Goal: Answer question/provide support: Share knowledge or assist other users

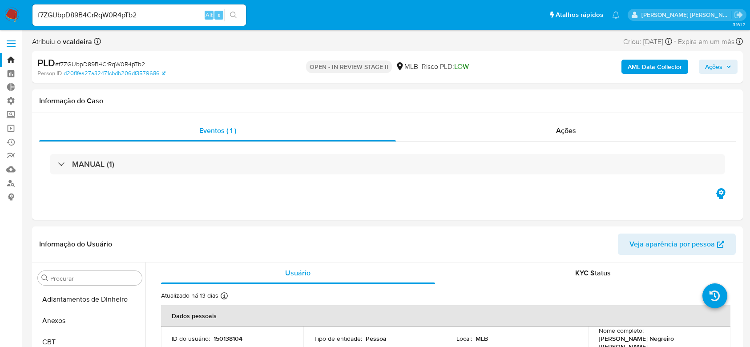
select select "10"
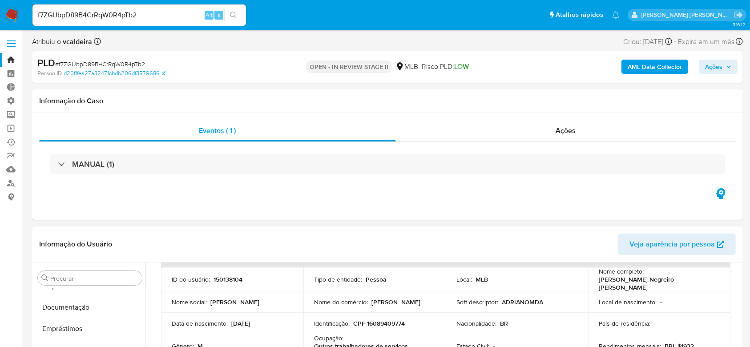
scroll to position [165, 0]
click at [75, 322] on button "Documentação" at bounding box center [86, 326] width 104 height 21
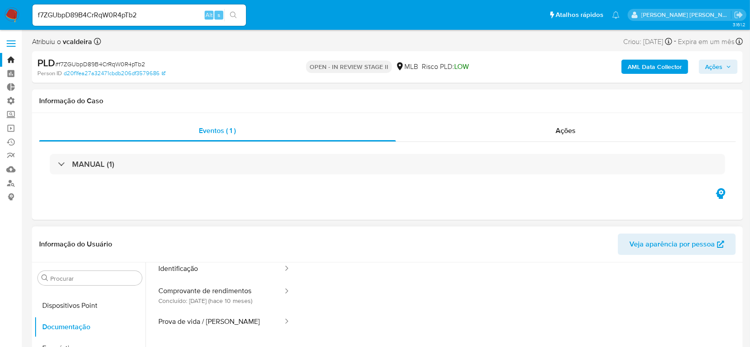
scroll to position [72, 0]
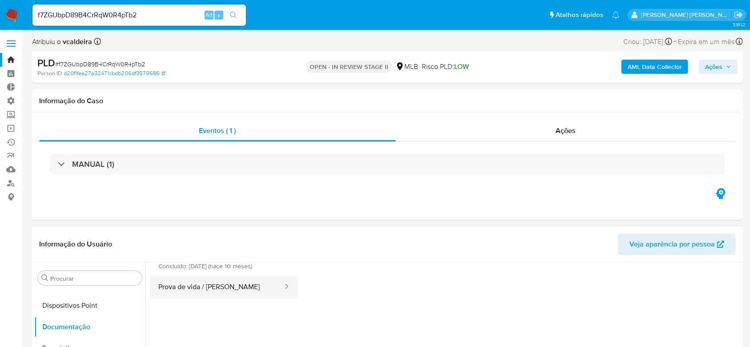
click at [263, 287] on button "Prova de vida / [PERSON_NAME]" at bounding box center [216, 287] width 133 height 23
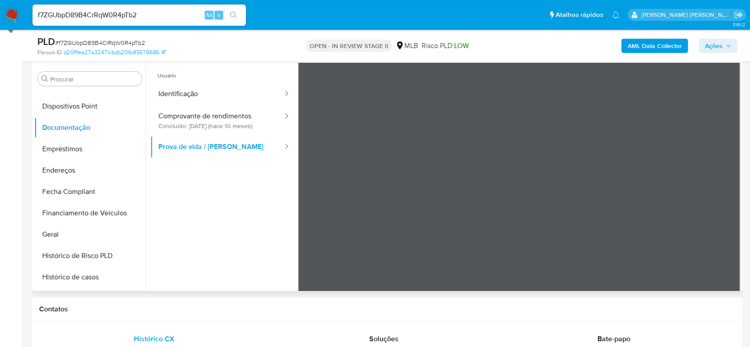
scroll to position [0, 0]
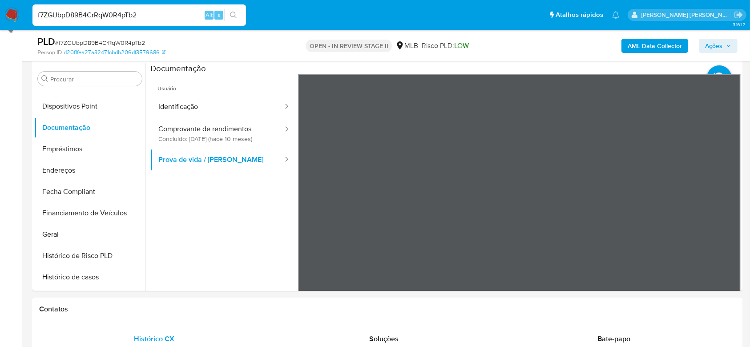
click at [105, 16] on input "f7ZGUbpD89B4CrRqW0R4pTb2" at bounding box center [139, 15] width 214 height 12
paste input "GKaI2WUjsCv2W8tRP2VtVVeF"
type input "GKaI2WUjsCv2W8tRP2VtVVeF"
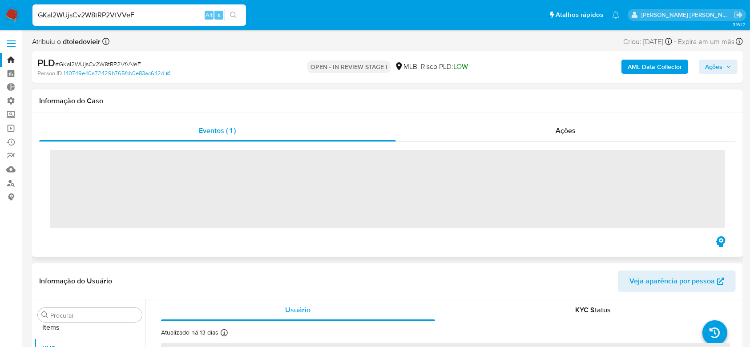
scroll to position [461, 0]
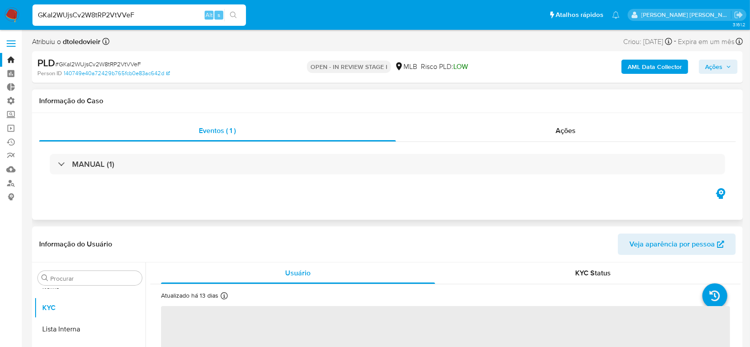
select select "10"
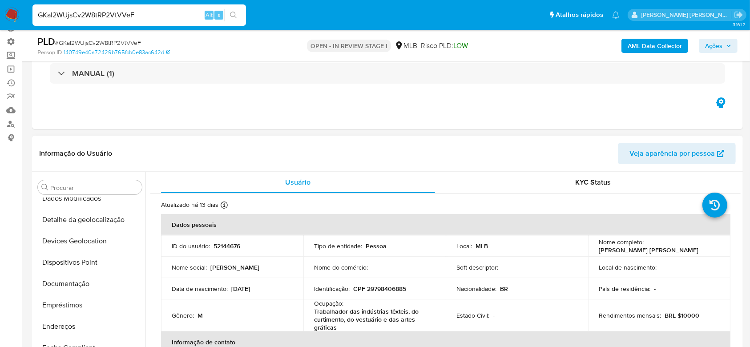
scroll to position [105, 0]
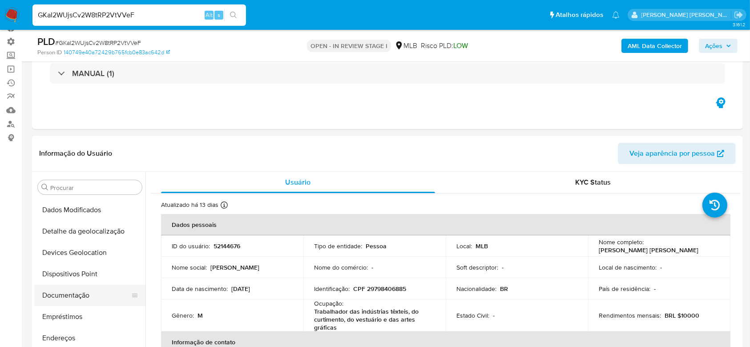
click at [72, 297] on button "Documentação" at bounding box center [86, 295] width 104 height 21
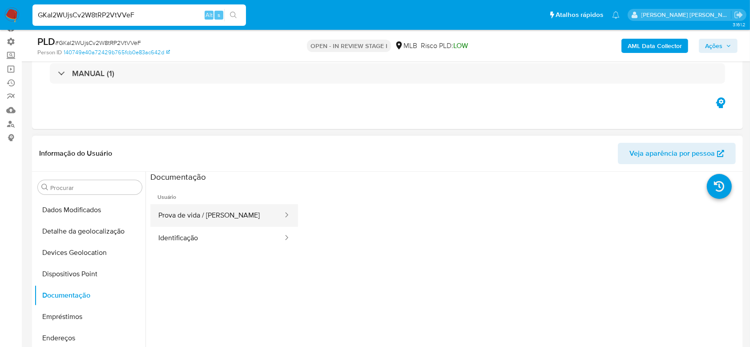
click at [184, 219] on button "Prova de vida / [PERSON_NAME]" at bounding box center [216, 215] width 133 height 23
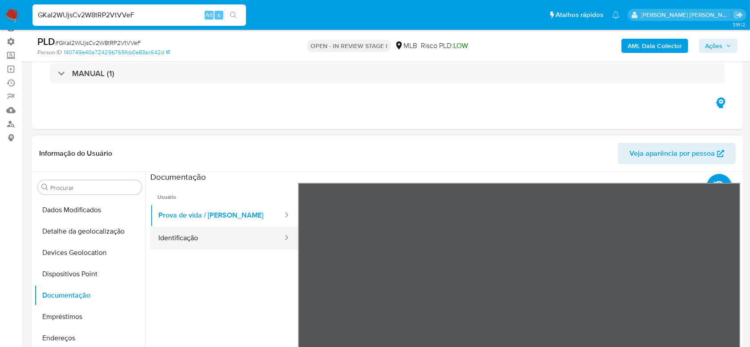
click at [173, 238] on button "Identificação" at bounding box center [216, 238] width 133 height 23
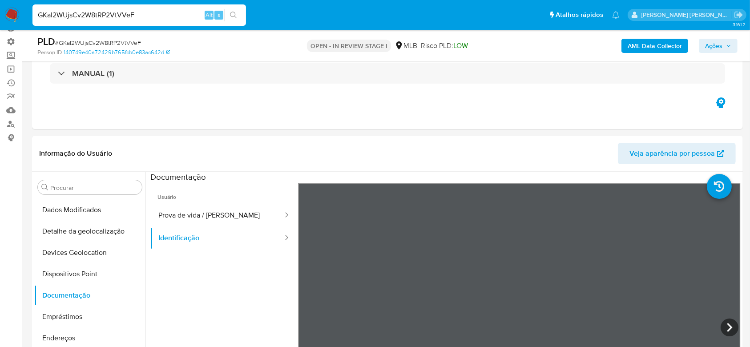
click at [69, 18] on input "GKaI2WUjsCv2W8tRP2VtVVeF" at bounding box center [139, 15] width 214 height 12
paste input "7r6l18GcPQFObpnZ1nHsxdh3"
type input "7r6l18GcPQFObpnZ1nHsxdh3"
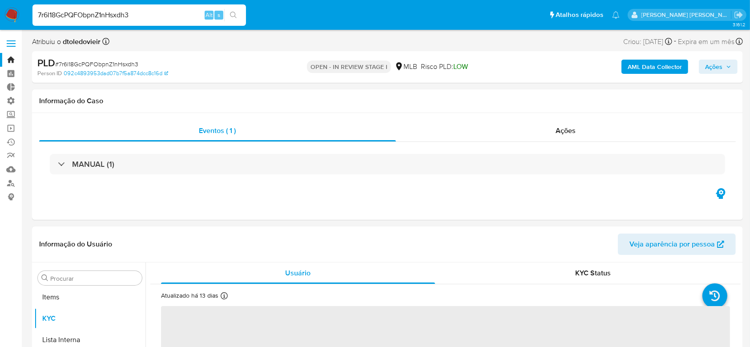
scroll to position [461, 0]
select select "10"
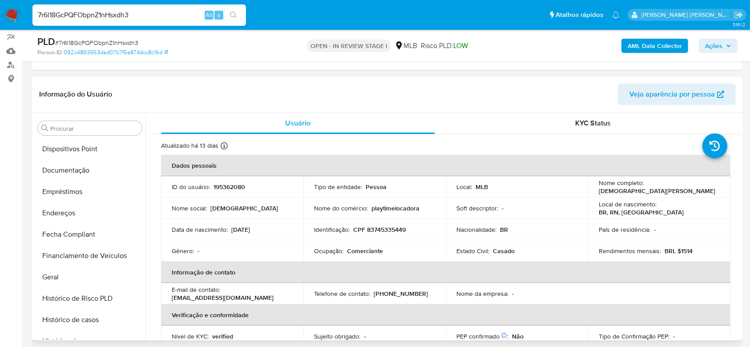
scroll to position [165, 0]
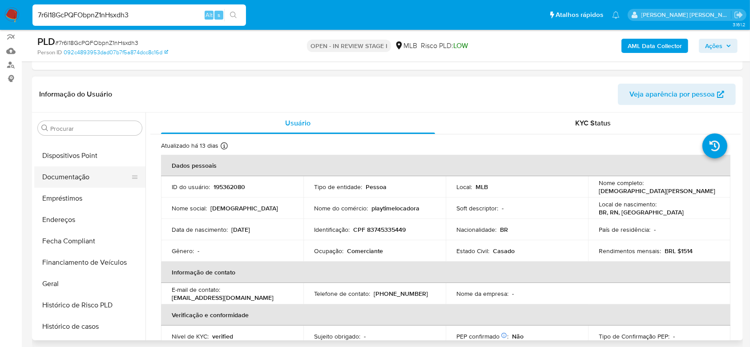
click at [83, 174] on button "Documentação" at bounding box center [86, 176] width 104 height 21
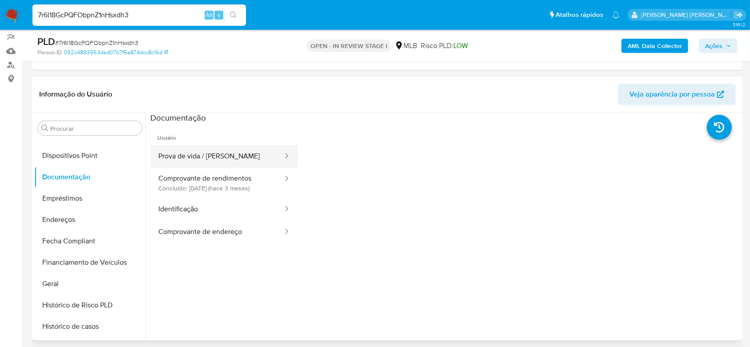
click at [224, 151] on button "Prova de vida / [PERSON_NAME]" at bounding box center [216, 156] width 133 height 23
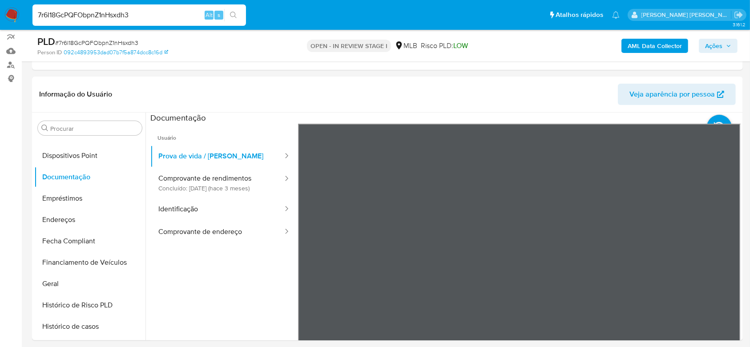
click at [110, 15] on input "7r6l18GcPQFObpnZ1nHsxdh3" at bounding box center [139, 15] width 214 height 12
paste input "8702EGEToZtszlXs52G3Wy67"
type input "8702EGEToZtszlXs52G3Wy67"
click at [235, 16] on icon "search-icon" at bounding box center [233, 15] width 7 height 7
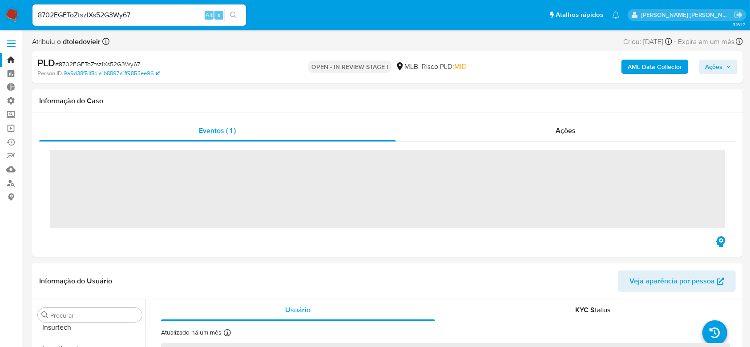
scroll to position [451, 0]
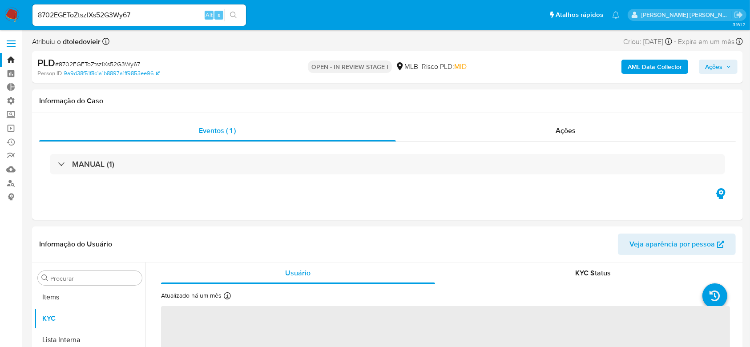
select select "10"
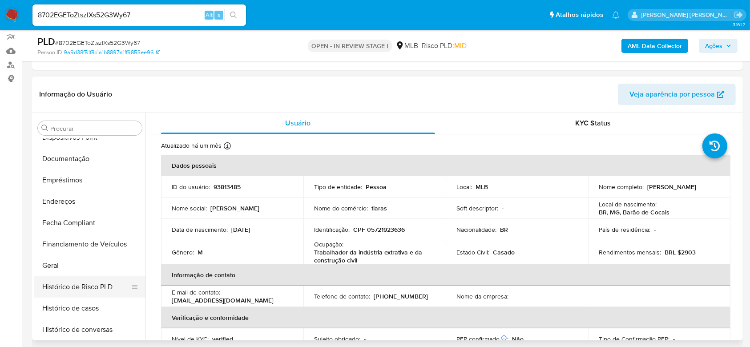
scroll to position [165, 0]
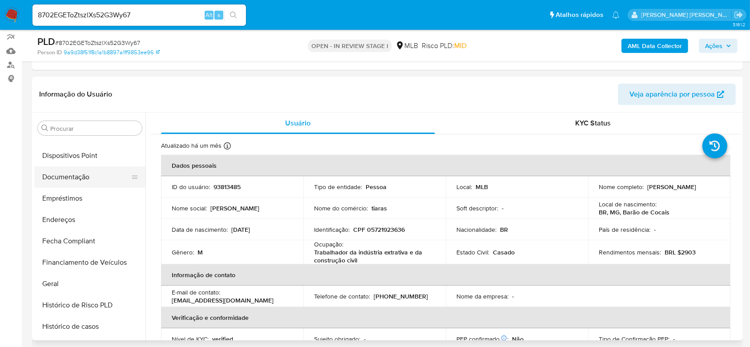
click at [89, 178] on button "Documentação" at bounding box center [86, 176] width 104 height 21
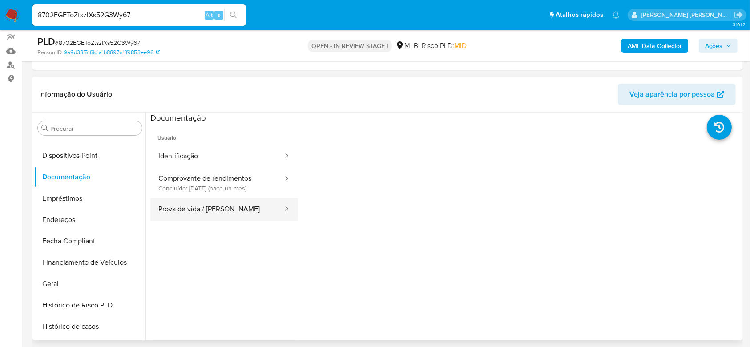
click at [225, 209] on button "Prova de vida / [PERSON_NAME]" at bounding box center [216, 209] width 133 height 23
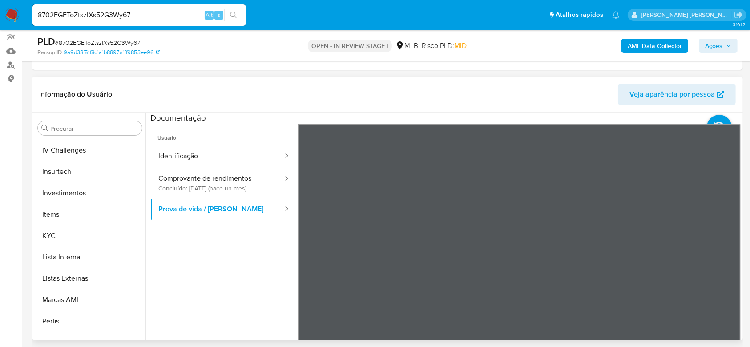
scroll to position [402, 0]
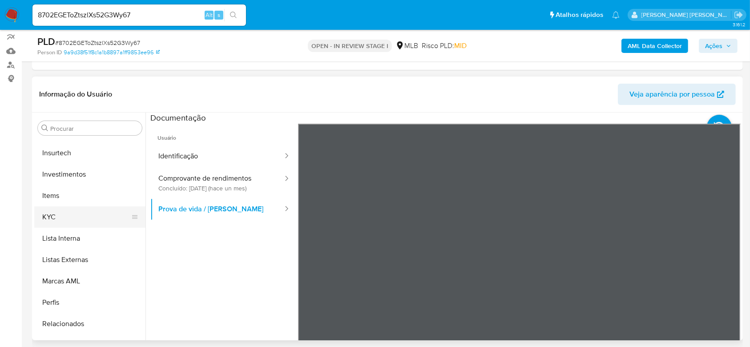
click at [77, 222] on button "KYC" at bounding box center [86, 216] width 104 height 21
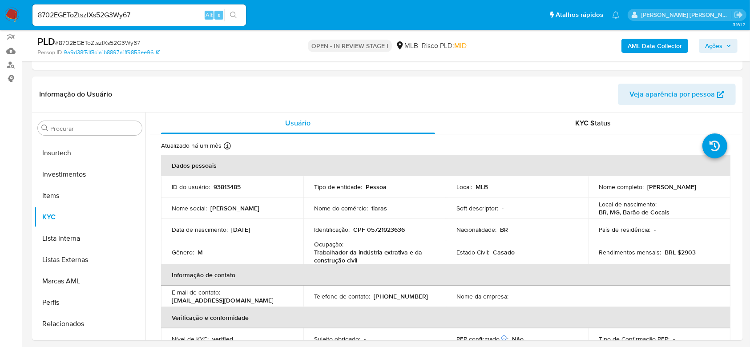
click at [101, 11] on input "8702EGEToZtszlXs52G3Wy67" at bounding box center [139, 15] width 214 height 12
paste input "OzOUmh61wj3wt6FUBSfcd3D6"
type input "OzOUmh61wj3wt6FUBSfcd3D6"
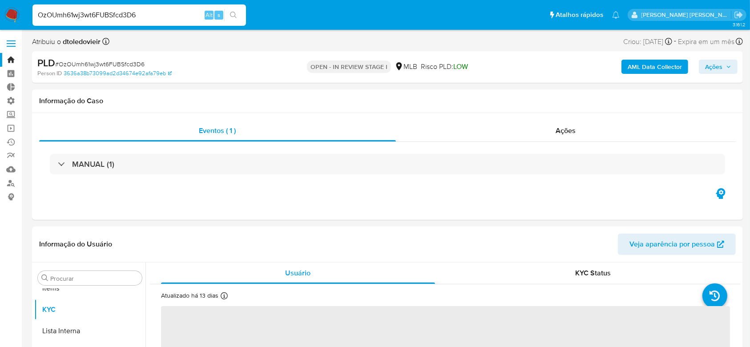
scroll to position [461, 0]
select select "10"
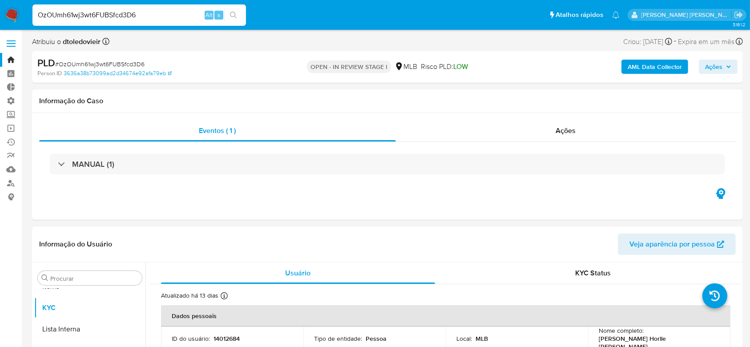
click at [117, 16] on input "OzOUmh61wj3wt6FUBSfcd3D6" at bounding box center [139, 15] width 214 height 12
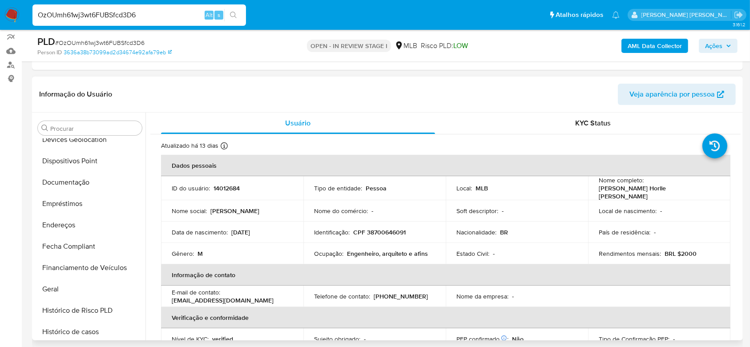
scroll to position [105, 0]
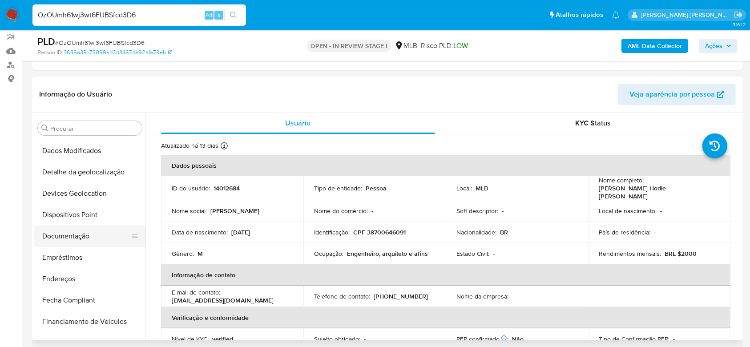
click at [92, 235] on button "Documentação" at bounding box center [86, 236] width 104 height 21
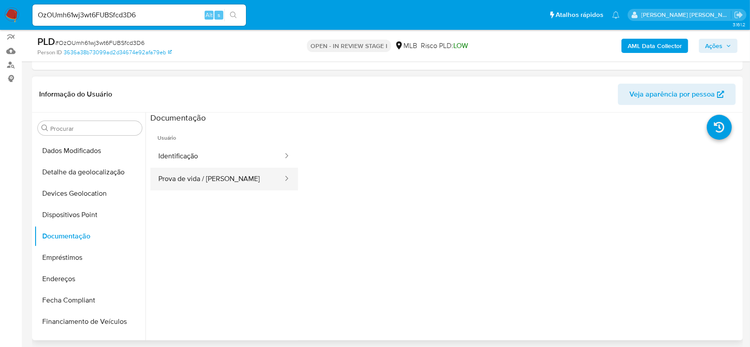
click at [219, 180] on button "Prova de vida / [PERSON_NAME]" at bounding box center [216, 179] width 133 height 23
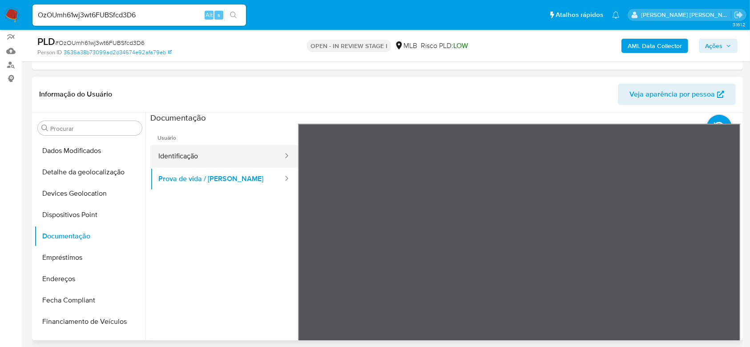
click at [186, 163] on button "Identificação" at bounding box center [216, 156] width 133 height 23
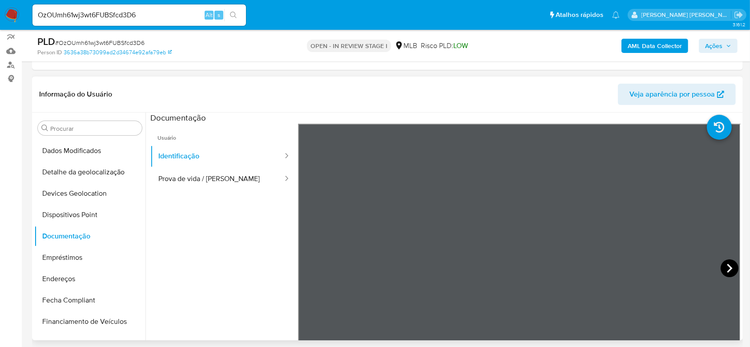
click at [726, 267] on icon at bounding box center [730, 268] width 18 height 18
click at [89, 12] on input "OzOUmh61wj3wt6FUBSfcd3D6" at bounding box center [139, 15] width 214 height 12
paste input "GKaI2WUjsCv2W8tRP2VtVVeF"
type input "GKaI2WUjsCv2W8tRP2VtVVeF"
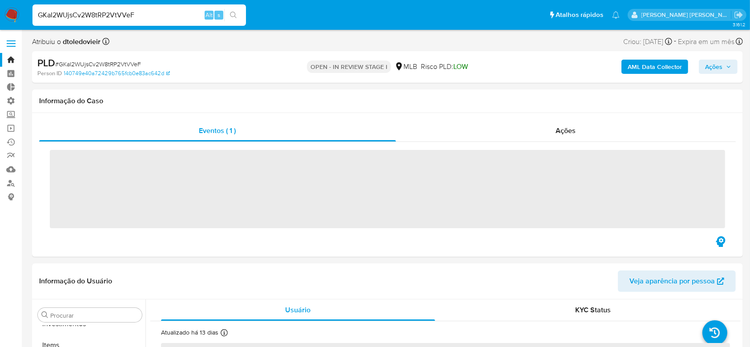
scroll to position [461, 0]
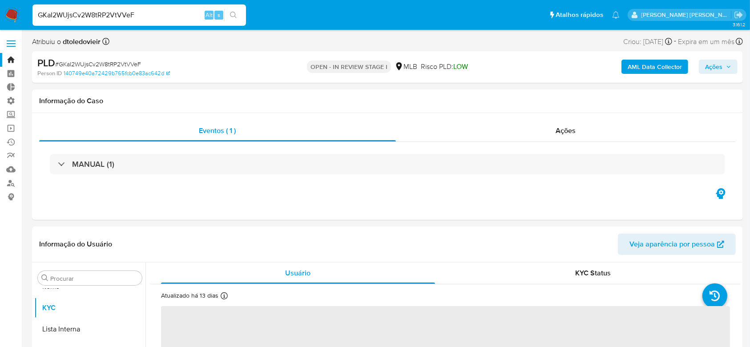
select select "10"
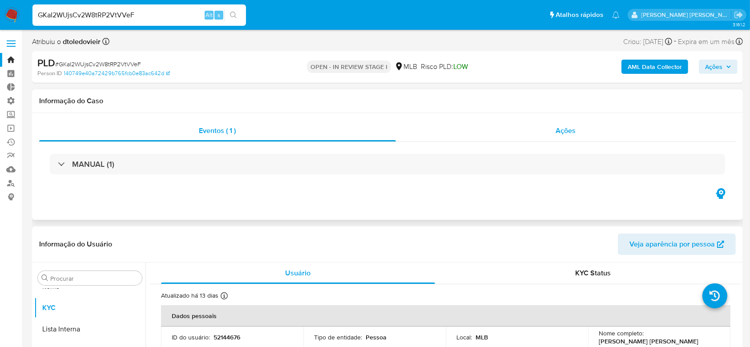
click at [570, 129] on span "Ações" at bounding box center [566, 130] width 20 height 10
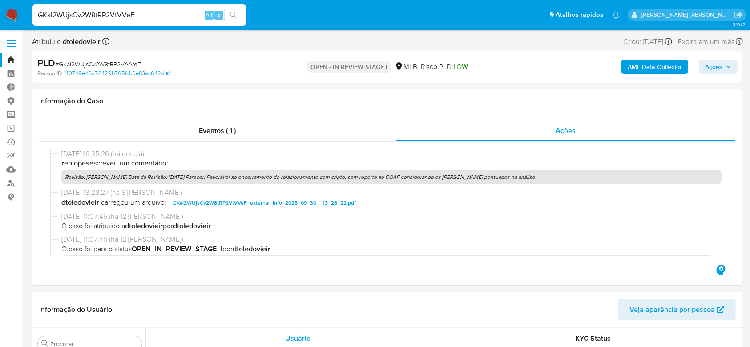
click at [727, 65] on icon "button" at bounding box center [728, 66] width 5 height 5
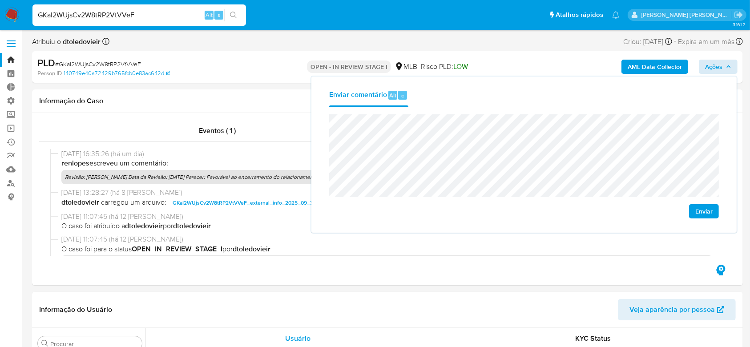
drag, startPoint x: 708, startPoint y: 209, endPoint x: 696, endPoint y: 209, distance: 12.0
click at [708, 209] on span "Enviar" at bounding box center [703, 211] width 17 height 12
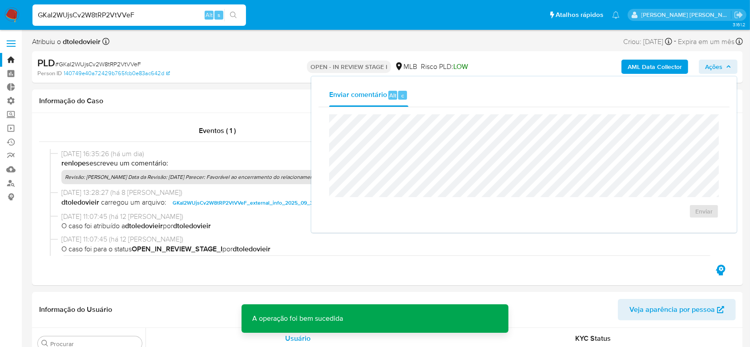
click at [730, 67] on icon "button" at bounding box center [729, 66] width 4 height 2
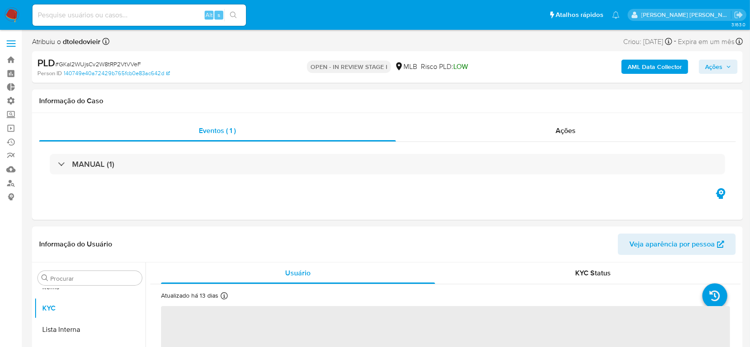
scroll to position [483, 0]
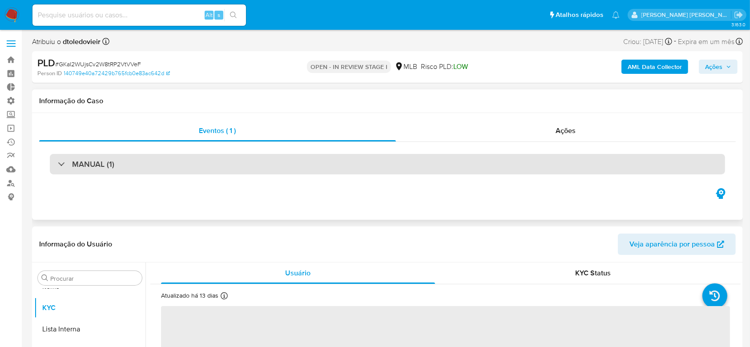
select select "10"
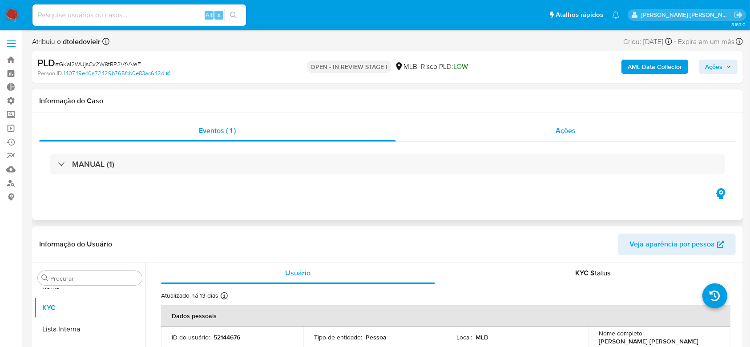
click at [560, 133] on span "Ações" at bounding box center [566, 130] width 20 height 10
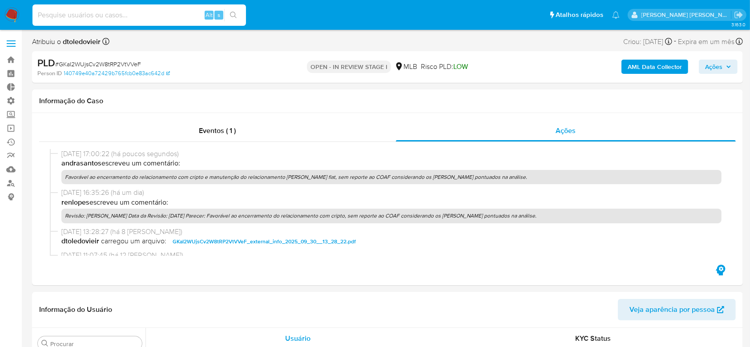
click at [102, 12] on input at bounding box center [139, 15] width 214 height 12
paste input "7r6l18GcPQFObpnZ1nHsxdh3"
type input "7r6l18GcPQFObpnZ1nHsxdh3"
click at [230, 11] on button "search-icon" at bounding box center [233, 15] width 18 height 12
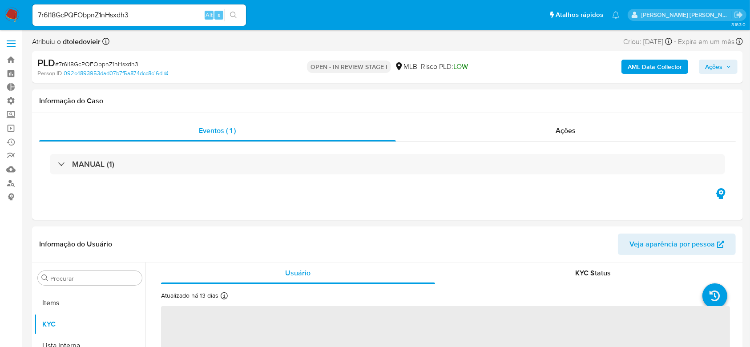
scroll to position [483, 0]
select select "10"
click at [570, 132] on span "Ações" at bounding box center [566, 130] width 20 height 10
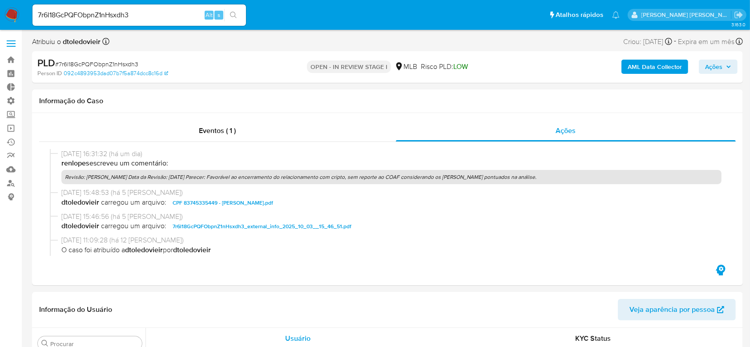
click at [733, 66] on button "Ações" at bounding box center [718, 67] width 39 height 14
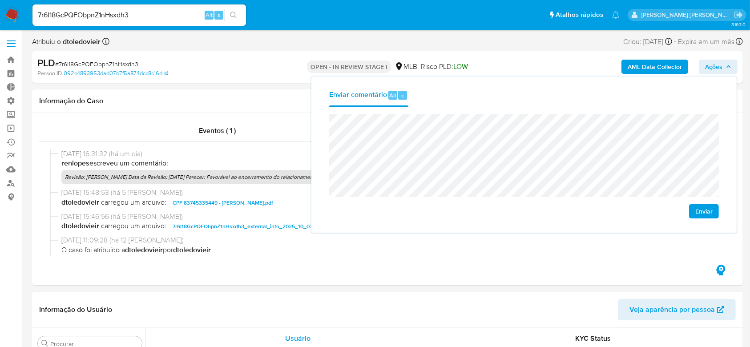
click at [699, 210] on span "Enviar" at bounding box center [703, 211] width 17 height 12
click at [728, 64] on icon "button" at bounding box center [728, 66] width 5 height 5
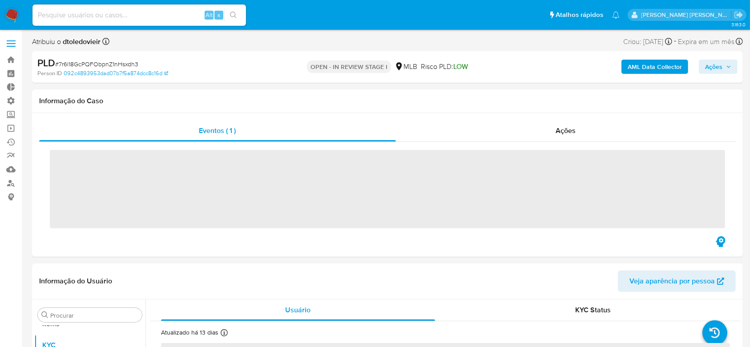
scroll to position [483, 0]
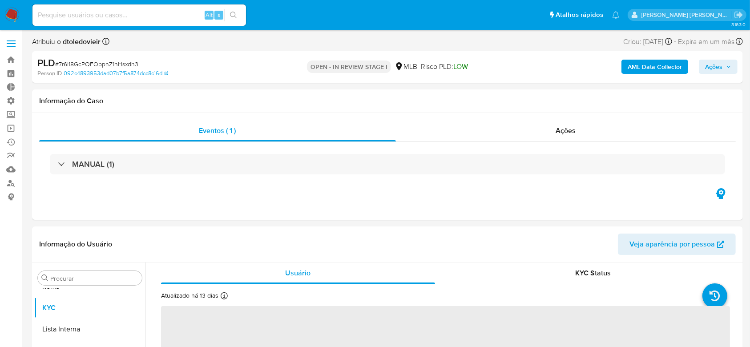
select select "10"
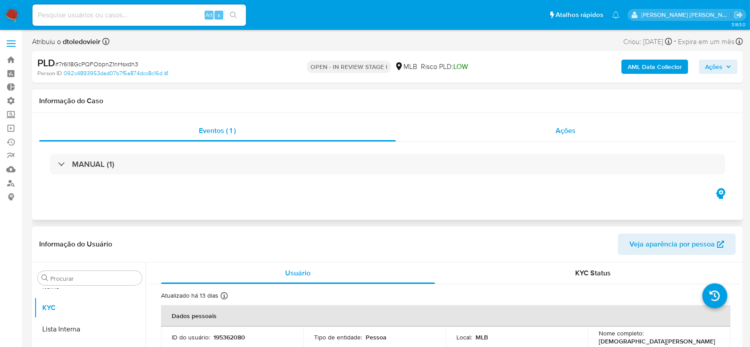
click at [561, 130] on span "Ações" at bounding box center [566, 130] width 20 height 10
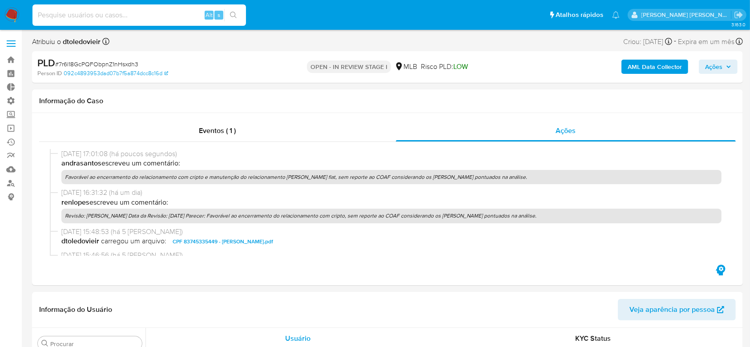
click at [126, 16] on input at bounding box center [139, 15] width 214 height 12
paste input "8702EGEToZtszlXs52G3Wy67"
click at [242, 14] on input "8702EGEToZtszlXs52G3Wy67" at bounding box center [139, 15] width 214 height 12
type input "8702EGEToZtszlXs52G3Wy67"
click at [234, 20] on button "search-icon" at bounding box center [233, 15] width 18 height 12
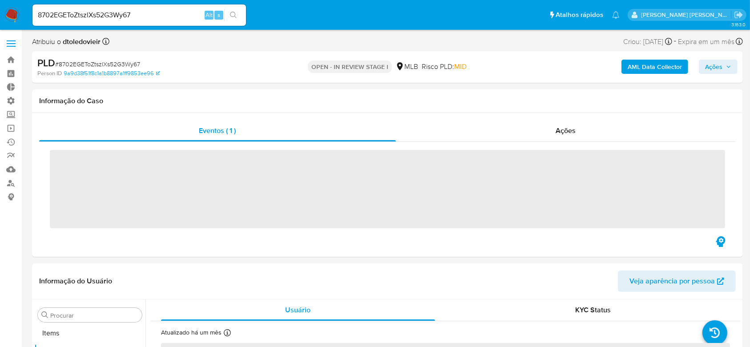
scroll to position [483, 0]
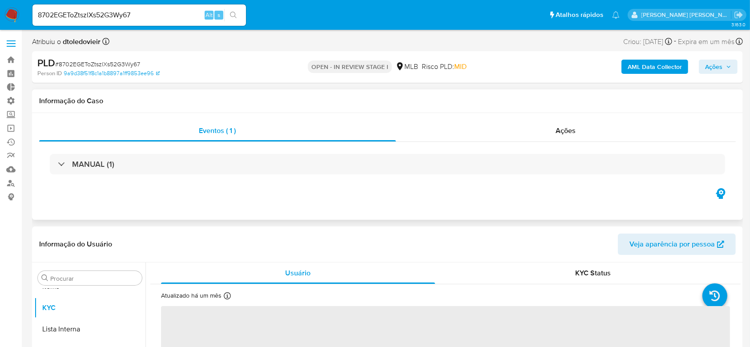
select select "10"
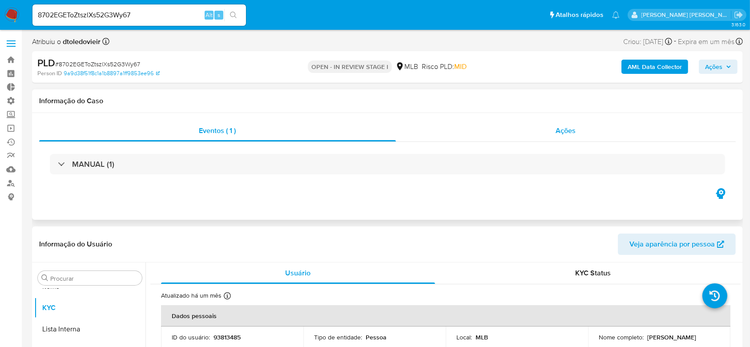
click at [557, 129] on span "Ações" at bounding box center [566, 130] width 20 height 10
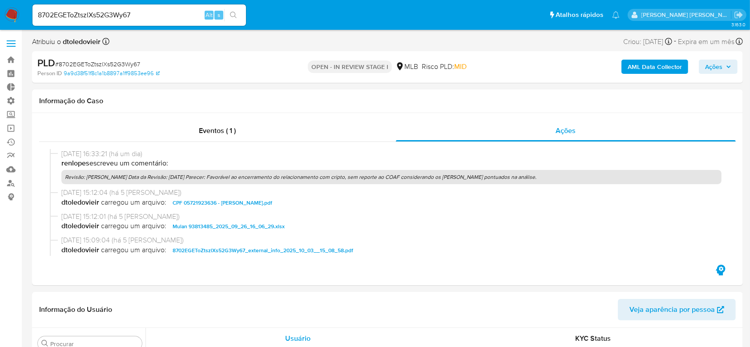
click at [729, 68] on icon "button" at bounding box center [729, 67] width 4 height 2
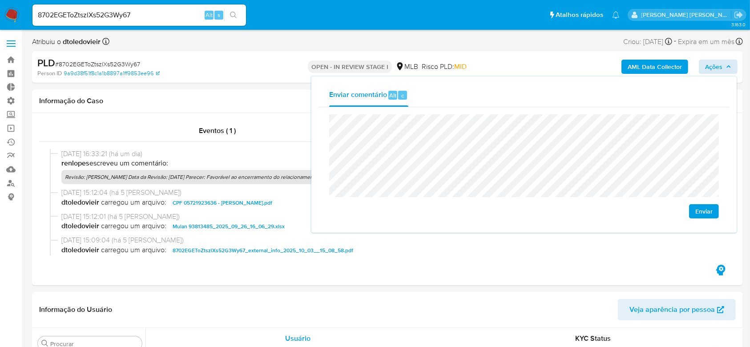
click at [695, 210] on span "Enviar" at bounding box center [703, 211] width 17 height 12
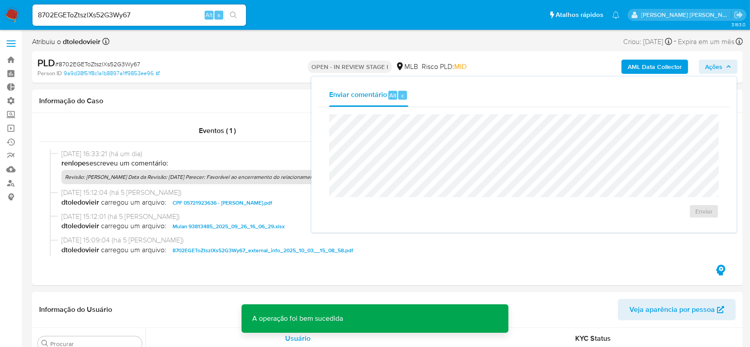
click at [728, 65] on icon "button" at bounding box center [728, 66] width 5 height 5
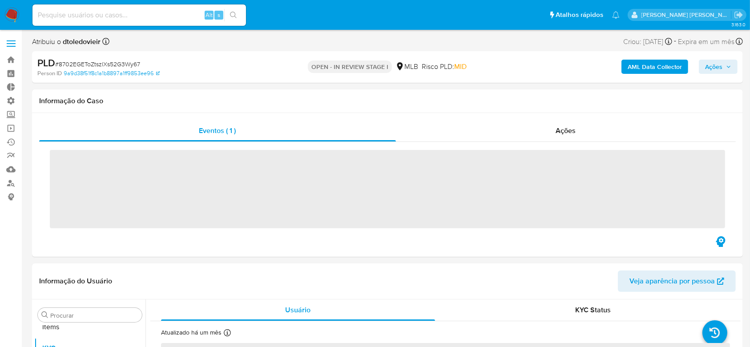
scroll to position [483, 0]
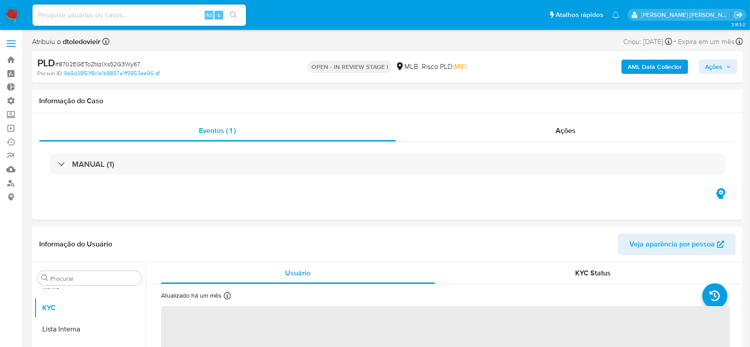
select select "10"
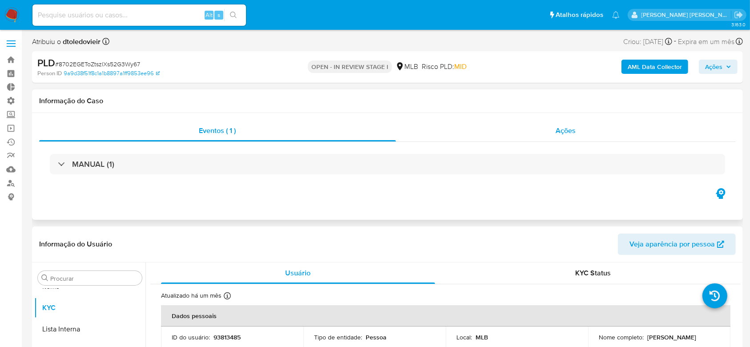
click at [584, 139] on div "Ações" at bounding box center [566, 130] width 340 height 21
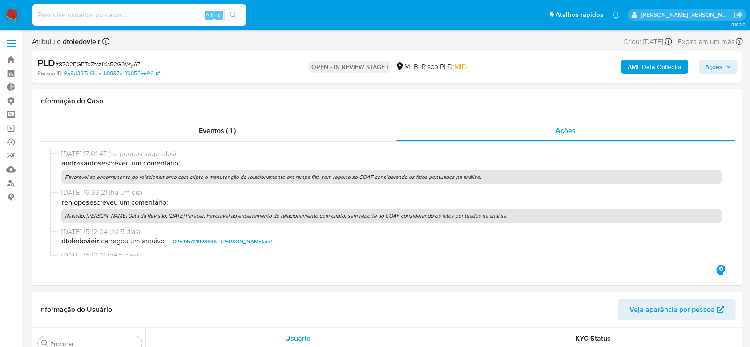
click at [122, 12] on input at bounding box center [139, 15] width 214 height 12
paste input "OzOUmh61wj3wt6FUBSfcd3D6"
type input "OzOUmh61wj3wt6FUBSfcd3D6"
click at [234, 13] on icon "search-icon" at bounding box center [233, 15] width 7 height 7
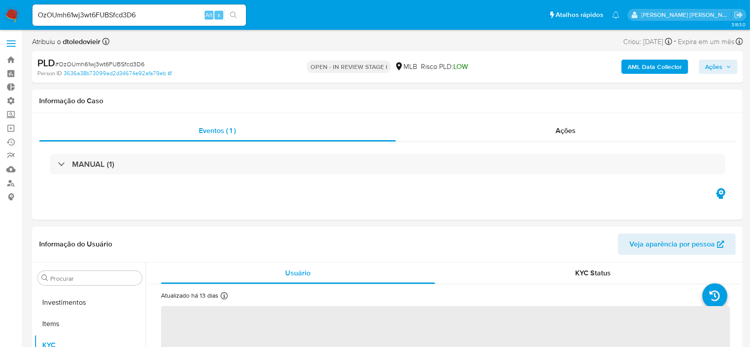
scroll to position [483, 0]
select select "10"
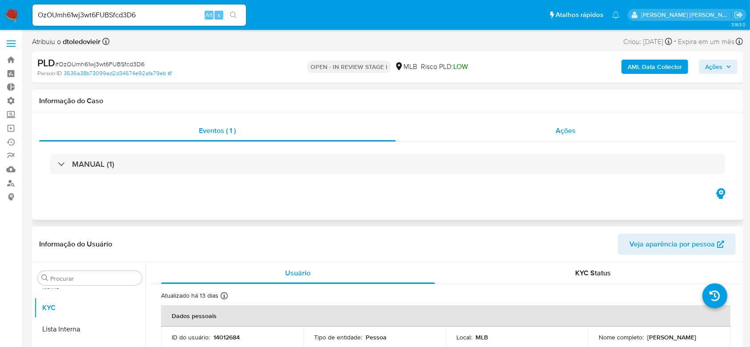
click at [559, 130] on span "Ações" at bounding box center [566, 130] width 20 height 10
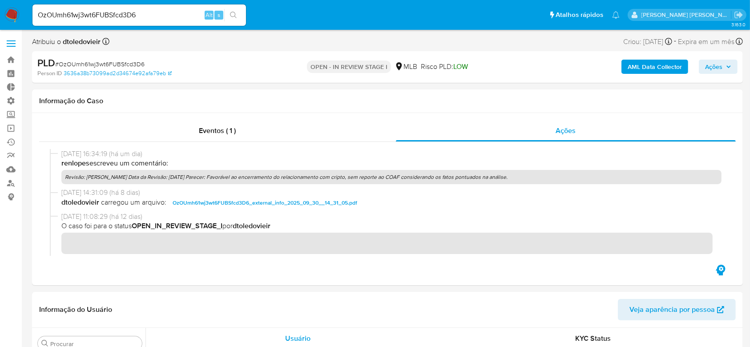
click at [729, 66] on icon "button" at bounding box center [728, 66] width 5 height 5
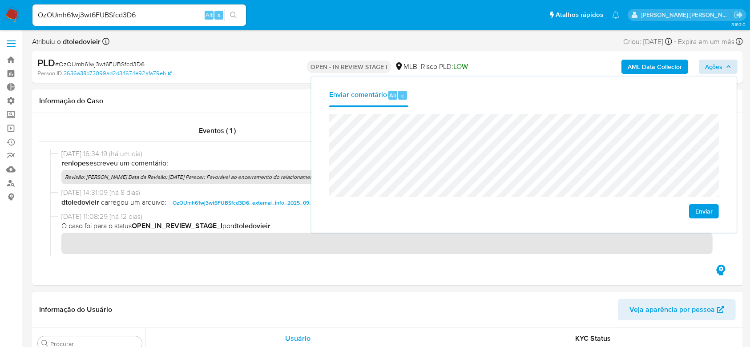
click at [701, 208] on span "Enviar" at bounding box center [703, 211] width 17 height 12
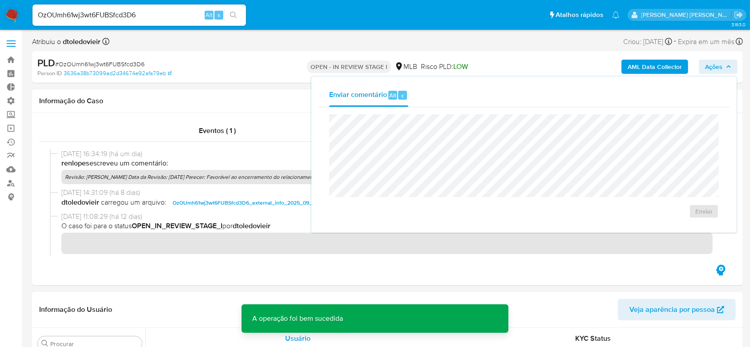
click at [731, 68] on icon "button" at bounding box center [728, 66] width 5 height 5
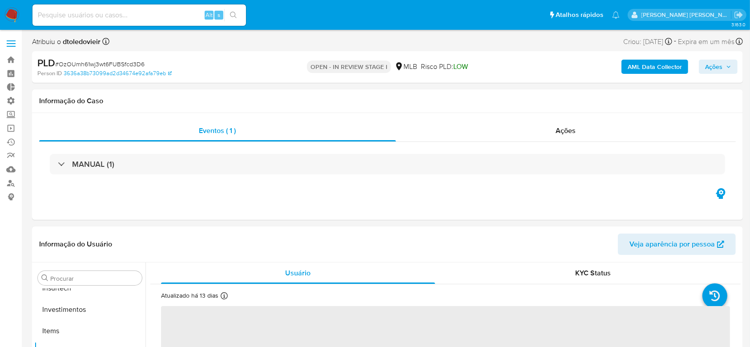
scroll to position [483, 0]
click at [561, 136] on div "Ações" at bounding box center [566, 130] width 340 height 21
select select "10"
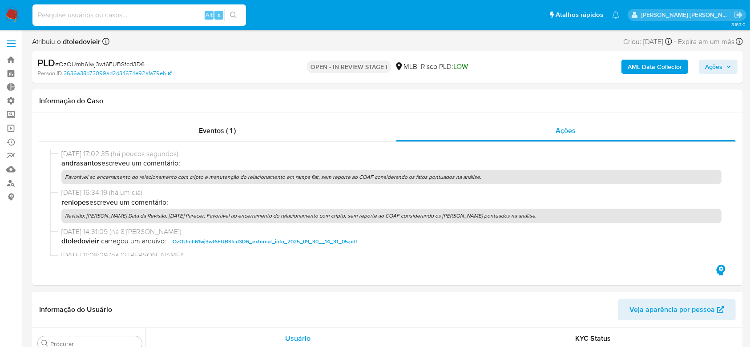
click at [76, 13] on input at bounding box center [139, 15] width 214 height 12
paste input "uQIPrjsQDnsqjol5hxERED0B"
type input "uQIPrjsQDnsqjol5hxERED0B"
click at [227, 12] on button "search-icon" at bounding box center [233, 15] width 18 height 12
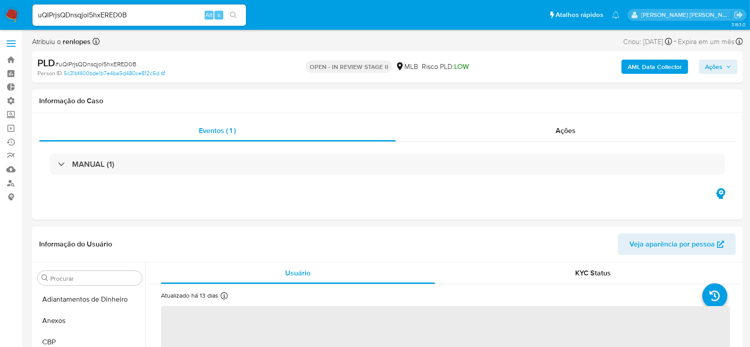
select select "10"
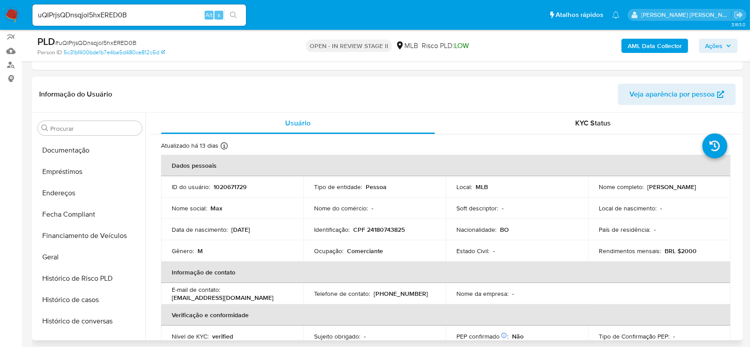
scroll to position [186, 0]
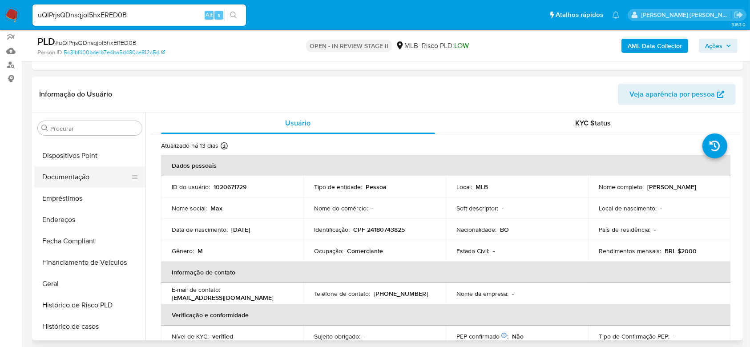
drag, startPoint x: 69, startPoint y: 175, endPoint x: 77, endPoint y: 176, distance: 7.1
click at [69, 176] on button "Documentação" at bounding box center [86, 176] width 104 height 21
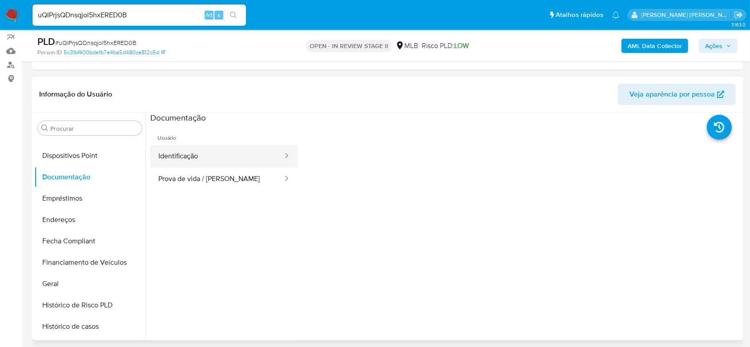
click at [205, 162] on button "Identificação" at bounding box center [216, 156] width 133 height 23
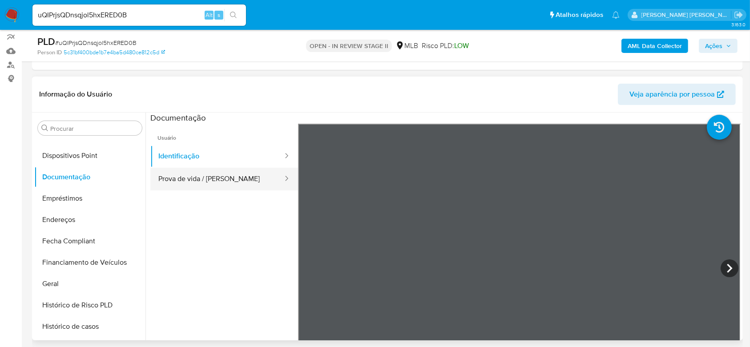
click at [167, 186] on button "Prova de vida / [PERSON_NAME]" at bounding box center [216, 179] width 133 height 23
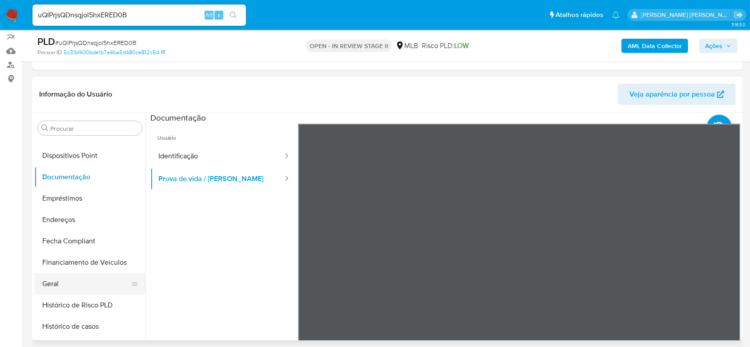
click at [69, 281] on button "Geral" at bounding box center [86, 283] width 104 height 21
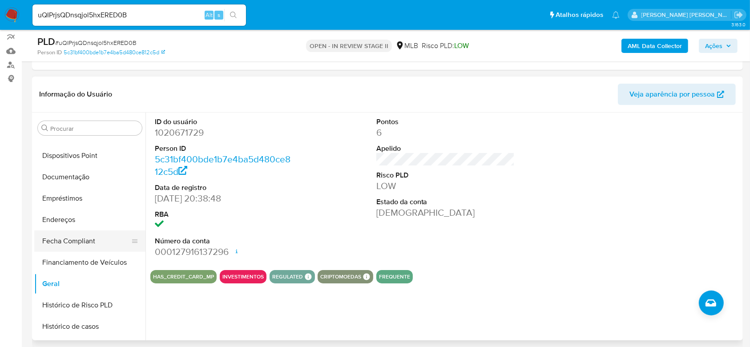
scroll to position [246, 0]
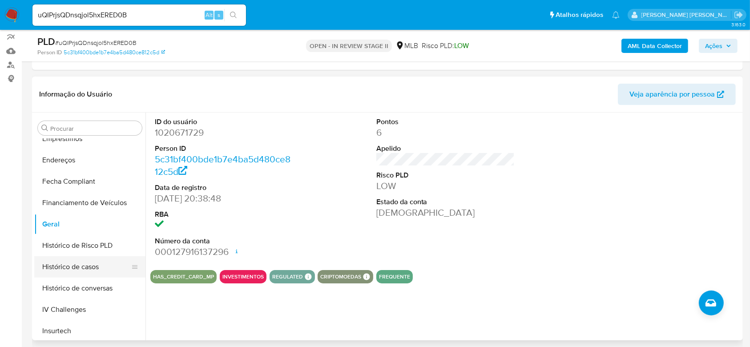
click at [83, 266] on button "Histórico de casos" at bounding box center [86, 266] width 104 height 21
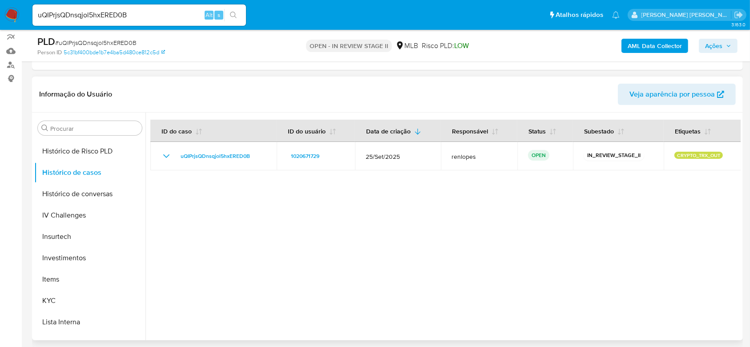
scroll to position [364, 0]
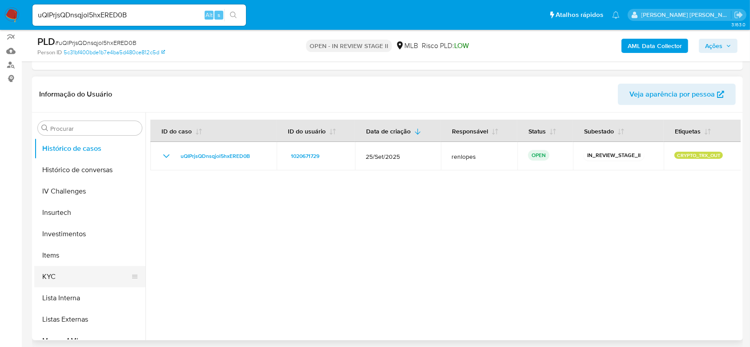
click at [57, 280] on button "KYC" at bounding box center [86, 276] width 104 height 21
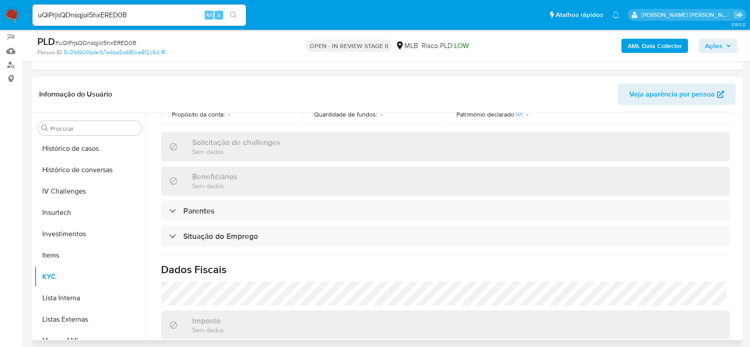
scroll to position [209, 0]
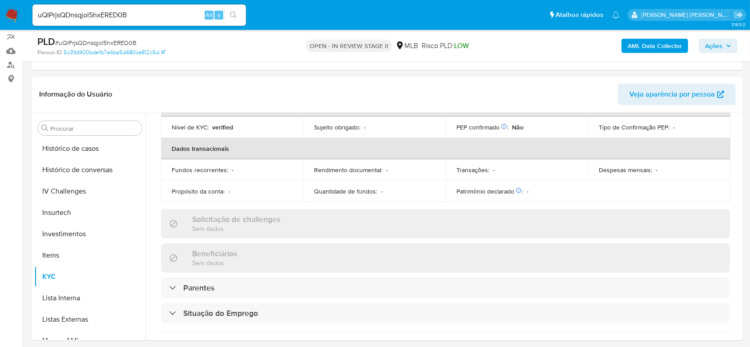
click at [153, 12] on input "uQIPrjsQDnsqjol5hxERED0B" at bounding box center [139, 15] width 214 height 12
click at [107, 12] on input "uQIPrjsQDnsqjol5hxERED0B" at bounding box center [139, 15] width 214 height 12
paste input "89rqVFb1kNa0s93q9VKERM8c"
type input "89rqVFb1kNa0s93q9VKERM8c"
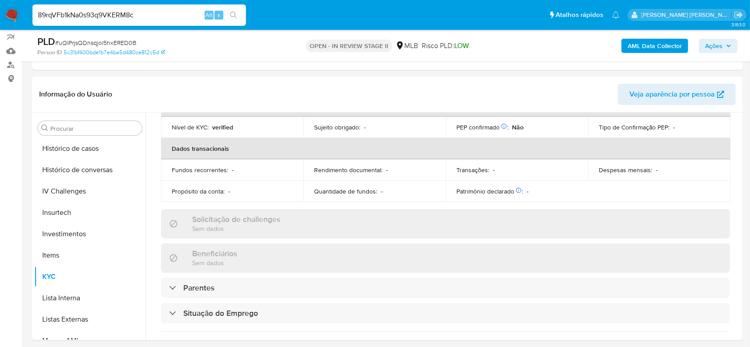
click at [241, 15] on button "search-icon" at bounding box center [233, 15] width 18 height 12
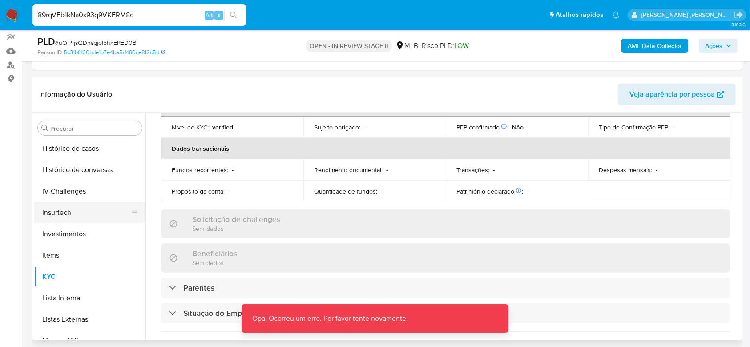
scroll to position [186, 0]
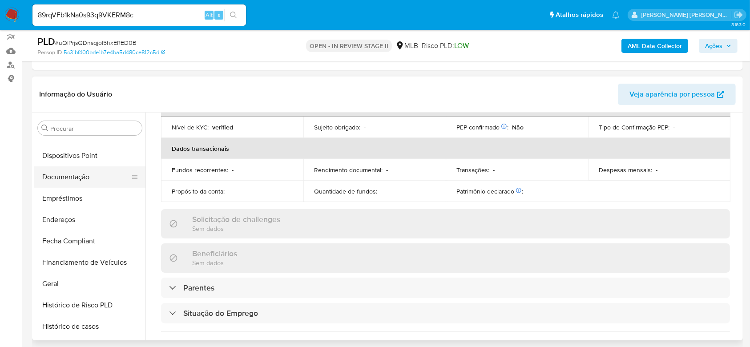
click at [66, 175] on button "Documentação" at bounding box center [86, 176] width 104 height 21
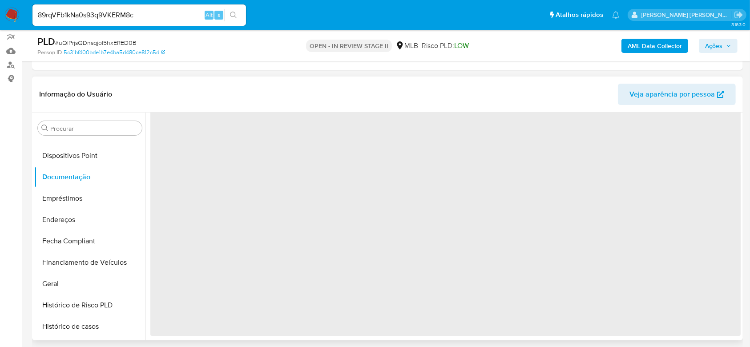
scroll to position [0, 0]
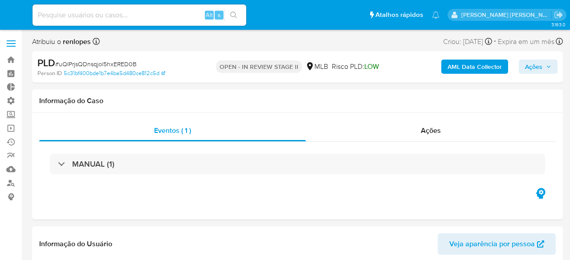
select select "10"
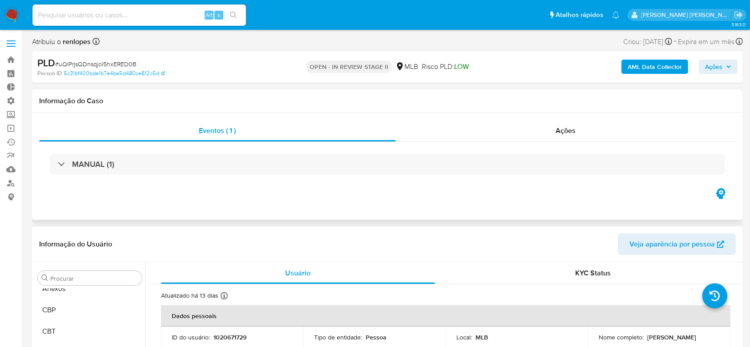
scroll to position [483, 0]
click at [118, 18] on input at bounding box center [139, 15] width 214 height 12
paste input "89rqVFb1kNa0s93q9VKERM8c"
type input "89rqVFb1kNa0s93q9VKERM8c"
click at [237, 16] on button "search-icon" at bounding box center [233, 15] width 18 height 12
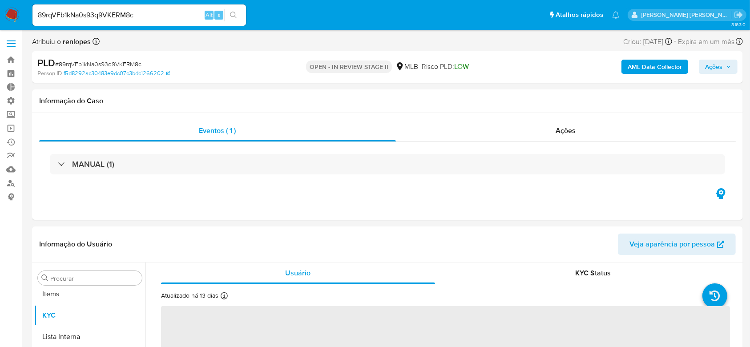
scroll to position [483, 0]
select select "10"
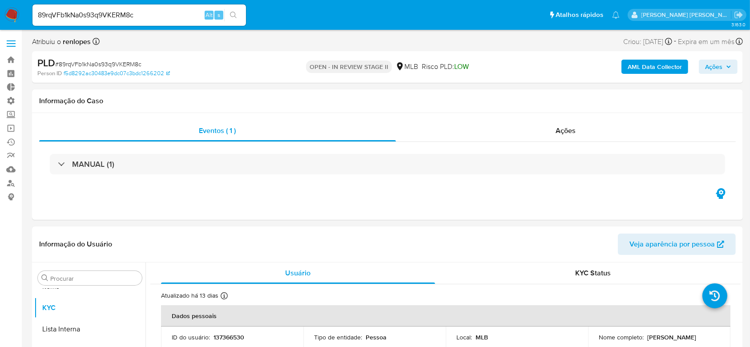
click at [71, 11] on input "89rqVFb1kNa0s93q9VKERM8c" at bounding box center [139, 15] width 214 height 12
paste input "u8URQl74zo0GLN4MK51W6BjI"
type input "u8URQl74zo0GLN4MK51W6BjI"
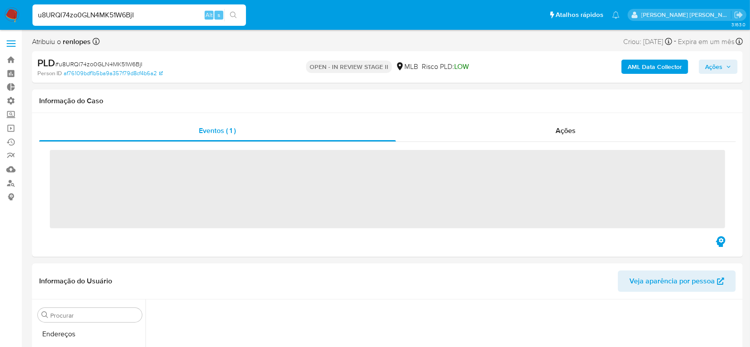
scroll to position [411, 0]
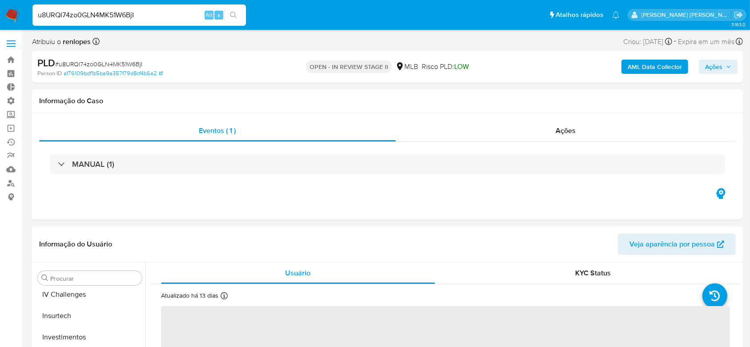
select select "10"
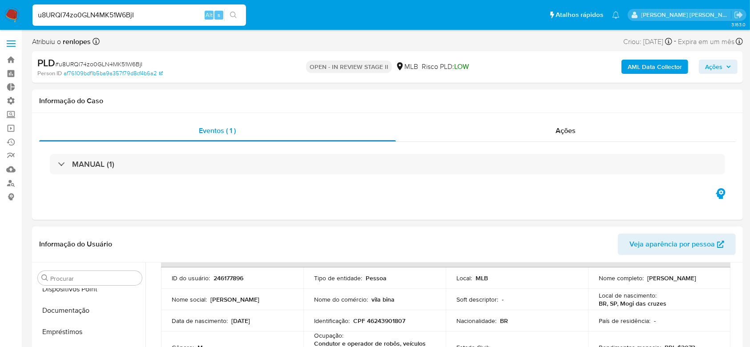
scroll to position [186, 0]
click at [73, 260] on button "Documentação" at bounding box center [86, 326] width 104 height 21
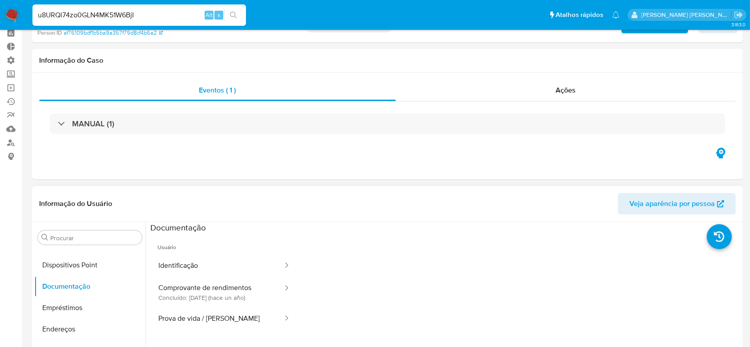
scroll to position [59, 0]
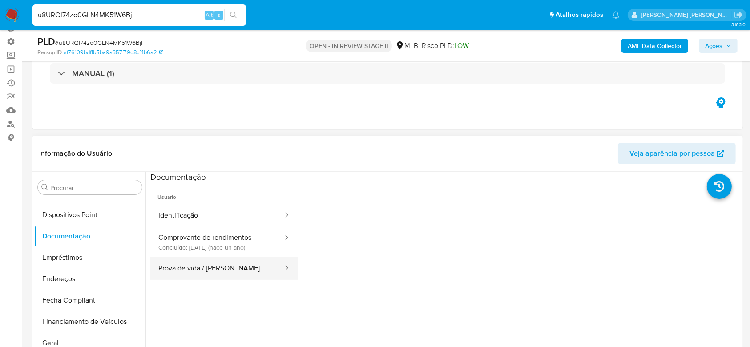
click at [174, 260] on button "Prova de vida / [PERSON_NAME]" at bounding box center [216, 268] width 133 height 23
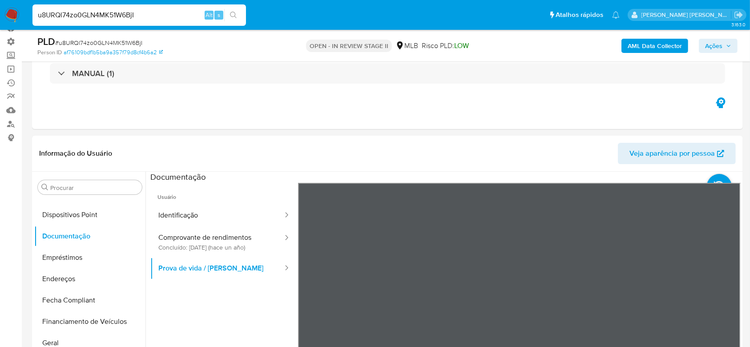
click at [86, 19] on input "u8URQl74zo0GLN4MK51W6BjI" at bounding box center [139, 15] width 214 height 12
paste input "wKwiYz3ii3eXZtI3xdgcsZup"
type input "wKwiYz3ii3eXZtI3xdgcsZup"
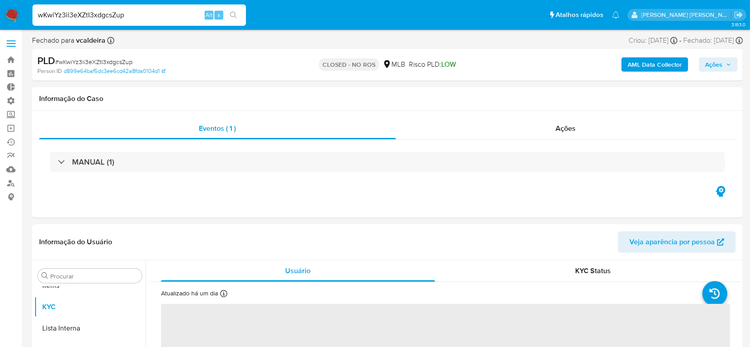
scroll to position [483, 0]
select select "10"
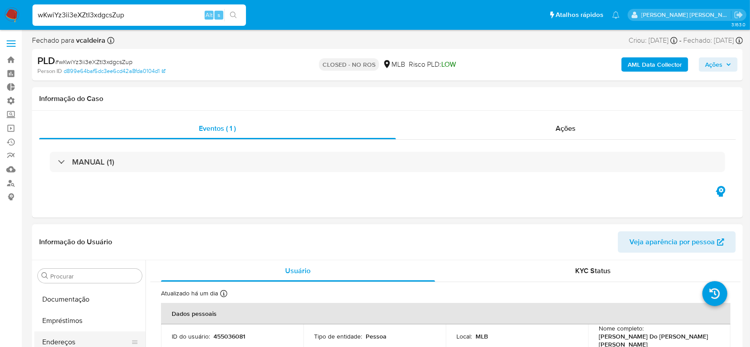
scroll to position [186, 0]
click at [76, 260] on button "Documentação" at bounding box center [86, 324] width 104 height 21
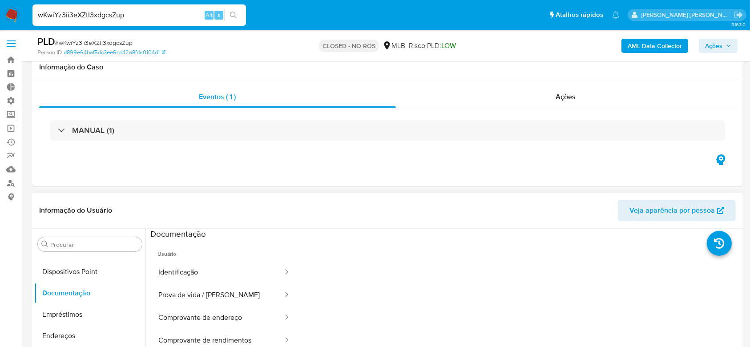
scroll to position [59, 0]
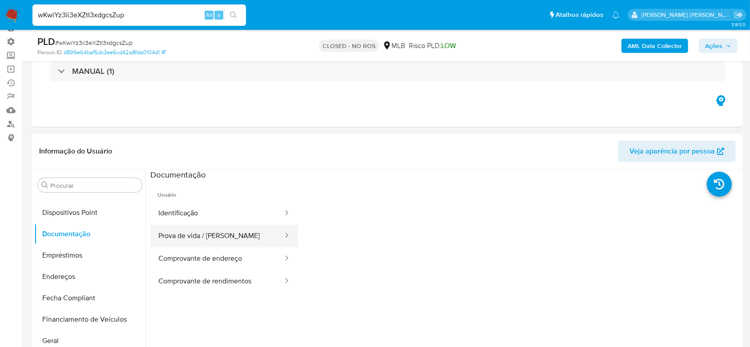
click at [221, 236] on button "Prova de vida / [PERSON_NAME]" at bounding box center [216, 236] width 133 height 23
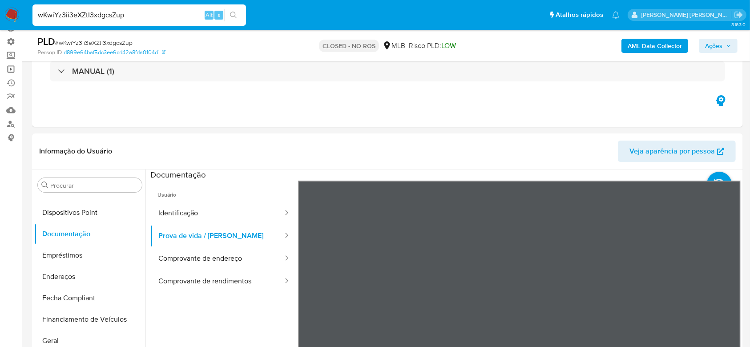
click at [7, 69] on link "Operações em massa" at bounding box center [53, 69] width 106 height 14
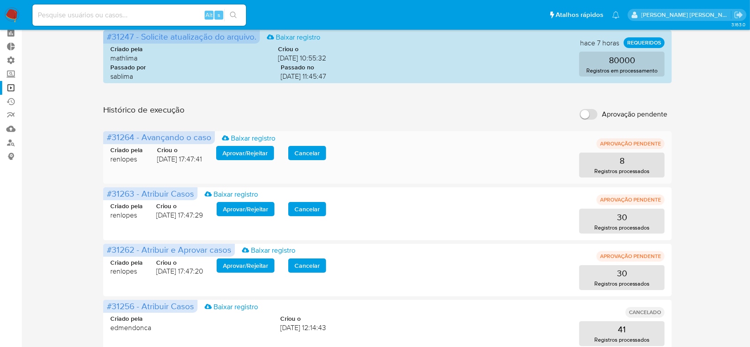
scroll to position [59, 0]
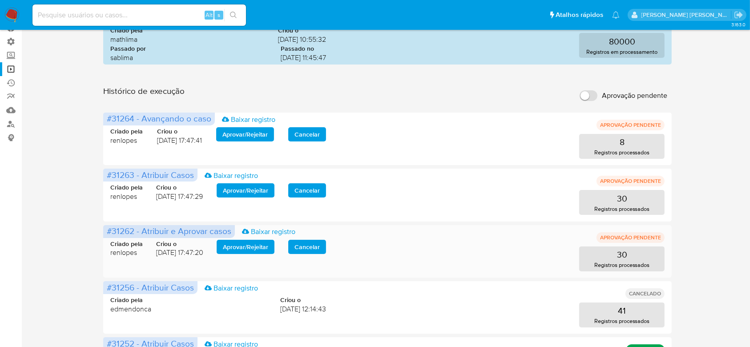
click at [259, 250] on span "Aprovar / Rejeitar" at bounding box center [245, 247] width 45 height 12
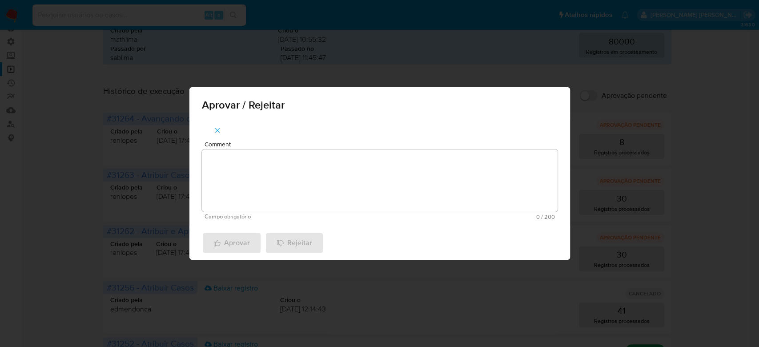
click at [289, 184] on textarea "Comment" at bounding box center [380, 180] width 356 height 62
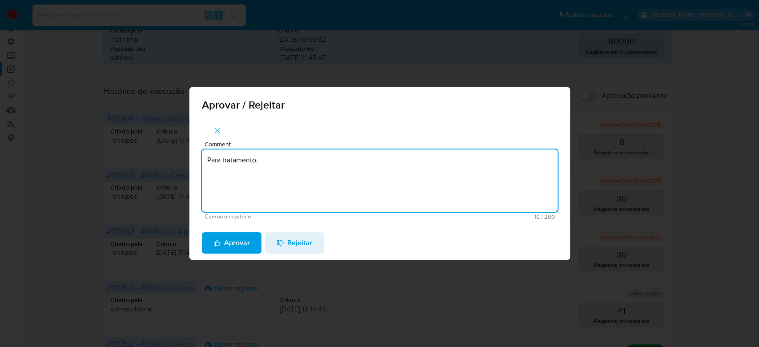
drag, startPoint x: 285, startPoint y: 155, endPoint x: 176, endPoint y: 140, distance: 110.0
click at [176, 140] on div "Aprovar / Rejeitar Comment Para tratamento. Campo obrigatório 16 / 200 184 cara…" at bounding box center [379, 173] width 759 height 347
click at [239, 172] on textarea "Para tratamento." at bounding box center [380, 180] width 356 height 62
type textarea "Para tratamento."
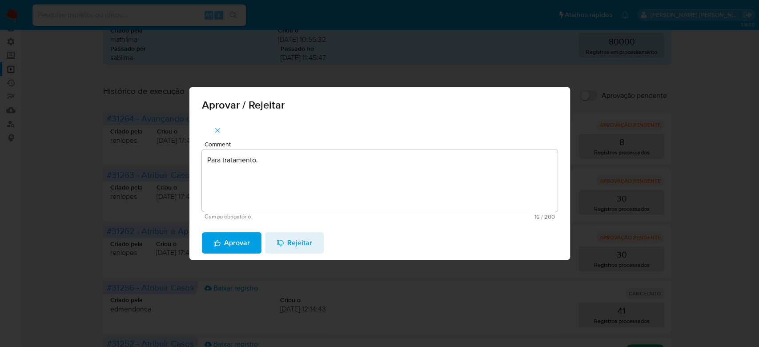
click at [219, 247] on span "Aprovar" at bounding box center [232, 243] width 36 height 20
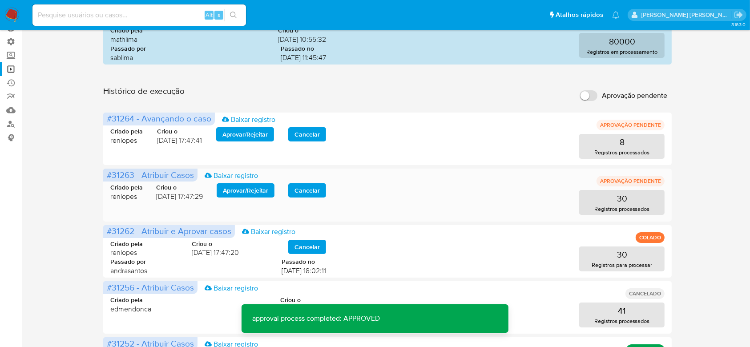
click at [253, 191] on span "Aprovar / Rejeitar" at bounding box center [245, 190] width 45 height 12
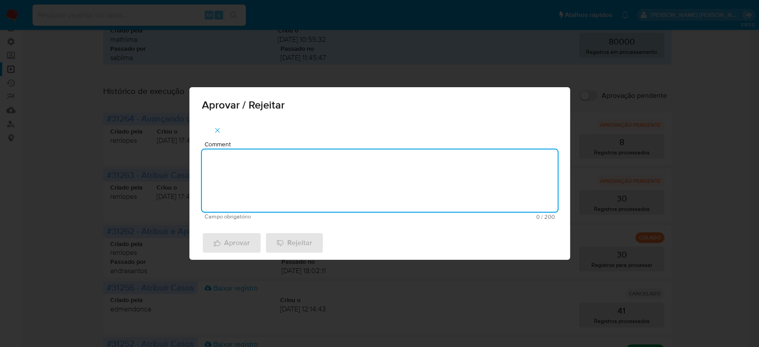
click at [229, 191] on textarea "Comment" at bounding box center [380, 180] width 356 height 62
paste textarea "Para tratamento."
type textarea "Para tratamento."
click at [222, 243] on span "Aprovar" at bounding box center [232, 243] width 36 height 20
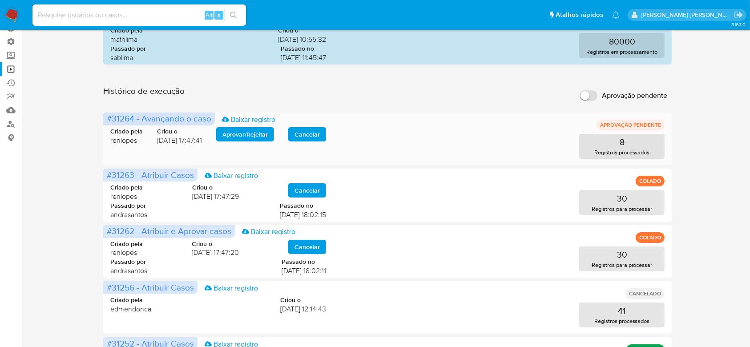
click at [239, 134] on span "Aprovar / Rejeitar" at bounding box center [244, 134] width 45 height 12
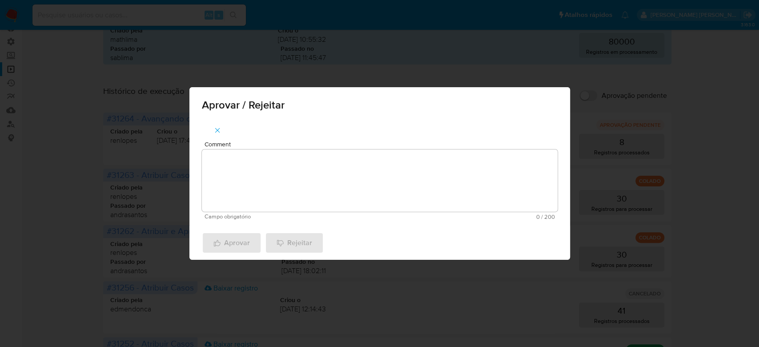
click at [240, 173] on textarea "Comment" at bounding box center [380, 180] width 356 height 62
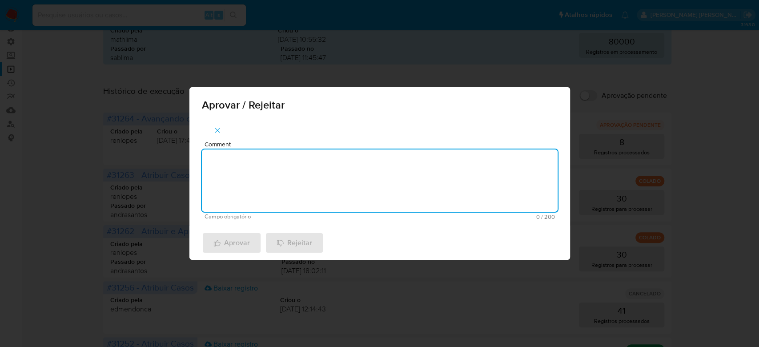
paste textarea "Para tratamento."
type textarea "Para tratamento."
click at [234, 239] on span "Aprovar" at bounding box center [232, 243] width 36 height 20
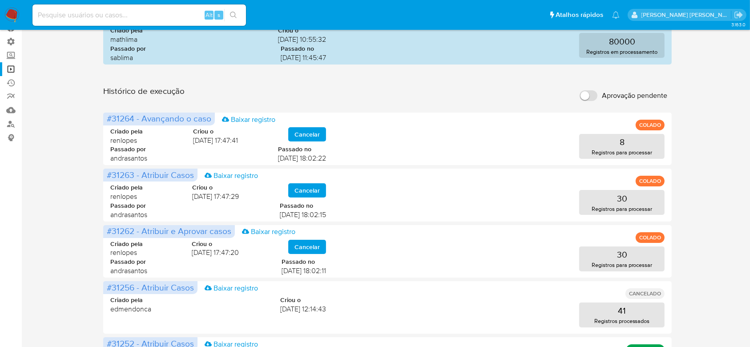
click at [109, 18] on input at bounding box center [139, 15] width 214 height 12
paste input "BLatUf8q6DimntHgnZYh09Qb"
type input "BLatUf8q6DimntHgnZYh09Qb"
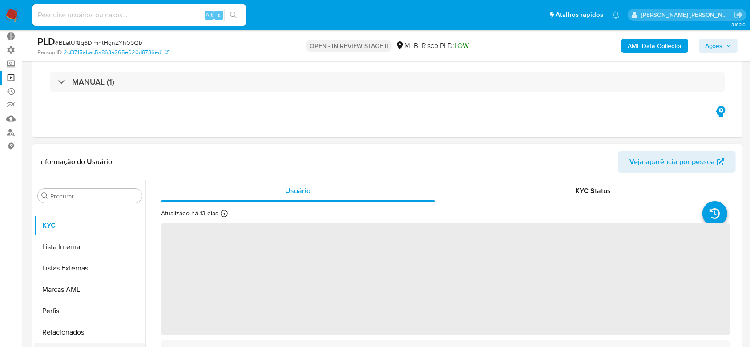
scroll to position [178, 0]
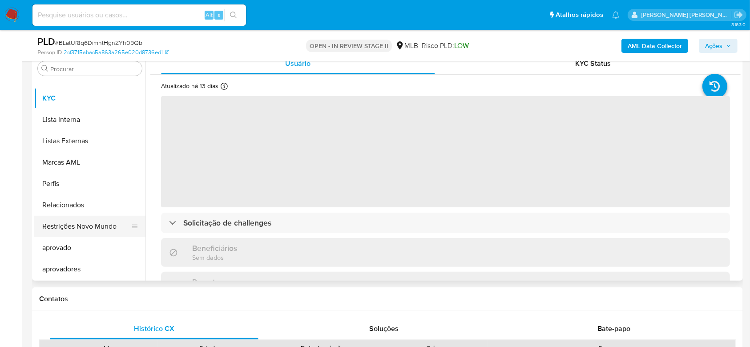
select select "10"
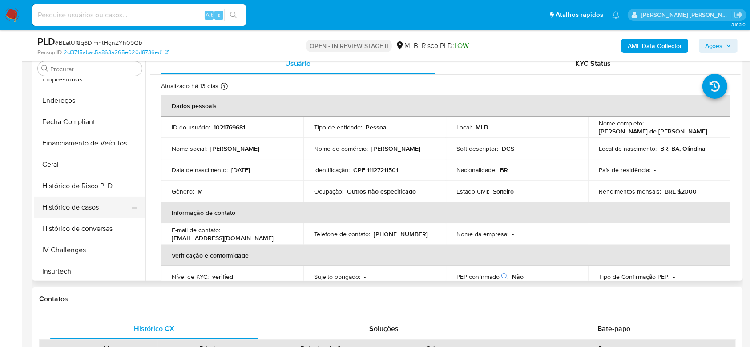
scroll to position [127, 0]
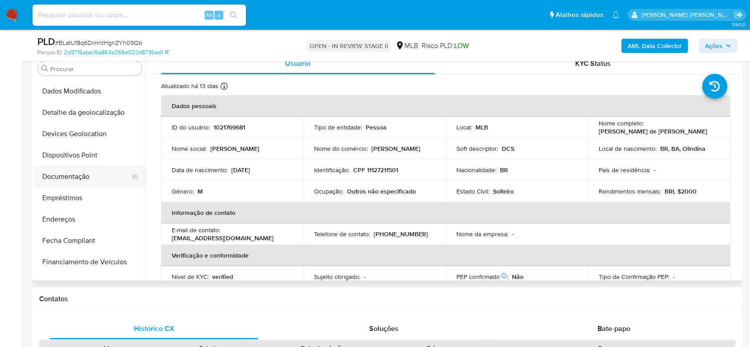
click at [74, 173] on button "Documentação" at bounding box center [86, 176] width 104 height 21
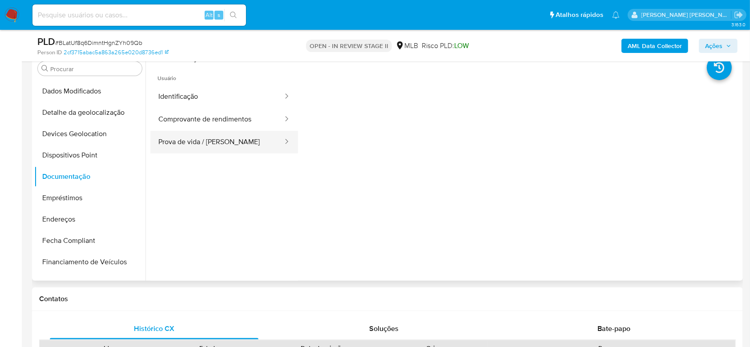
click at [201, 144] on button "Prova de vida / [PERSON_NAME]" at bounding box center [216, 142] width 133 height 23
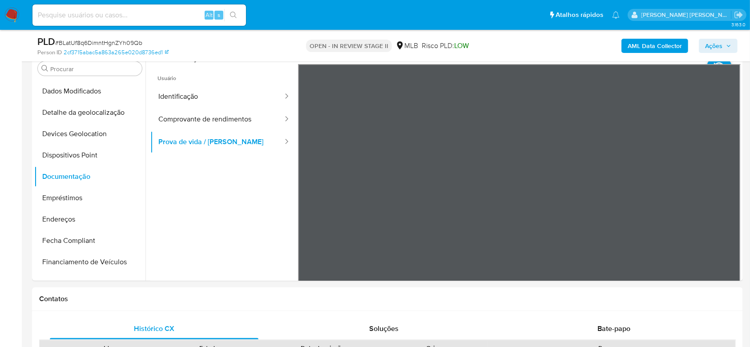
click at [94, 14] on input at bounding box center [139, 15] width 214 height 12
paste input "8h0TzNpNvkBTkfhym3XI9Hl9"
type input "8h0TzNpNvkBTkfhym3XI9Hl9"
click at [239, 18] on button "search-icon" at bounding box center [233, 15] width 18 height 12
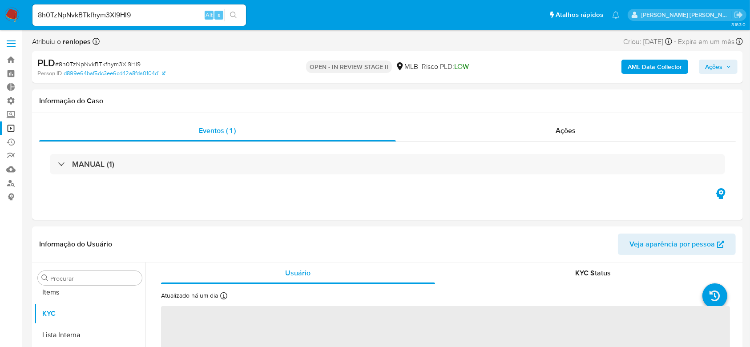
scroll to position [483, 0]
select select "10"
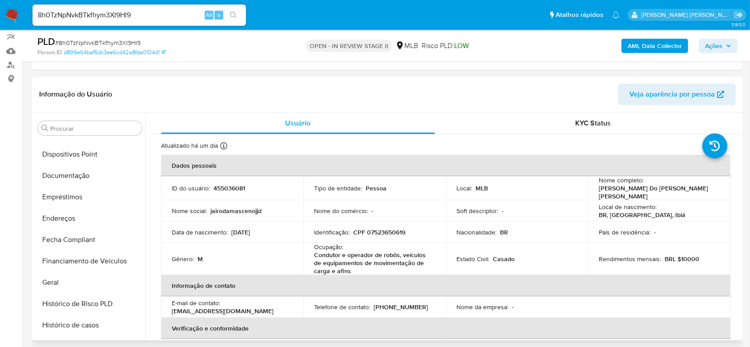
scroll to position [186, 0]
click at [93, 178] on button "Documentação" at bounding box center [86, 176] width 104 height 21
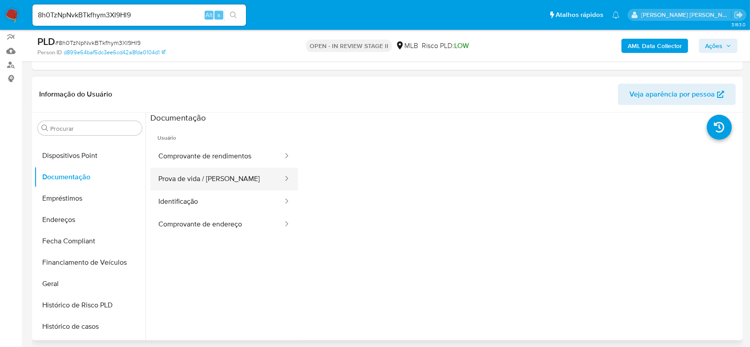
click at [224, 178] on button "Prova de vida / [PERSON_NAME]" at bounding box center [216, 179] width 133 height 23
